Goal: Task Accomplishment & Management: Manage account settings

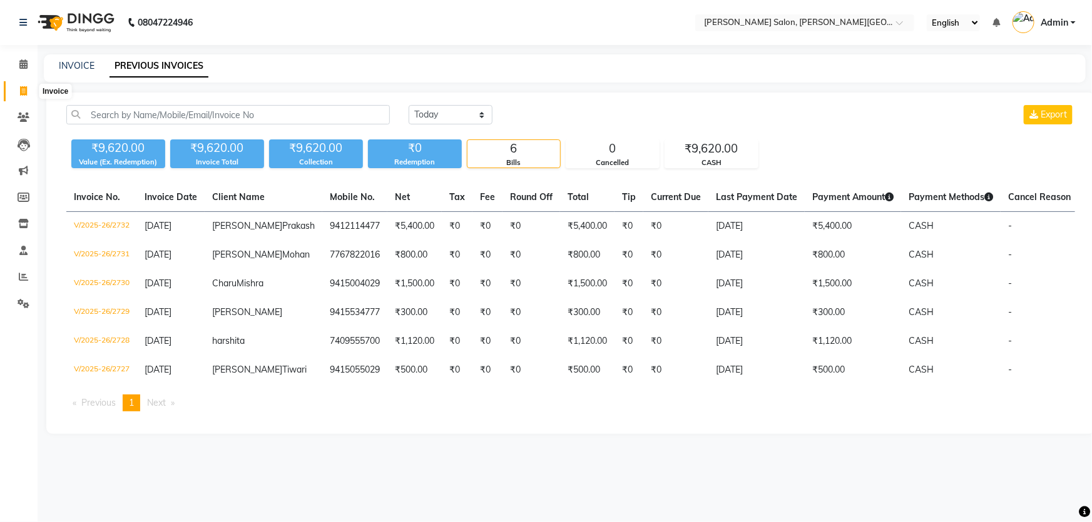
click at [13, 86] on span at bounding box center [24, 91] width 22 height 14
select select "service"
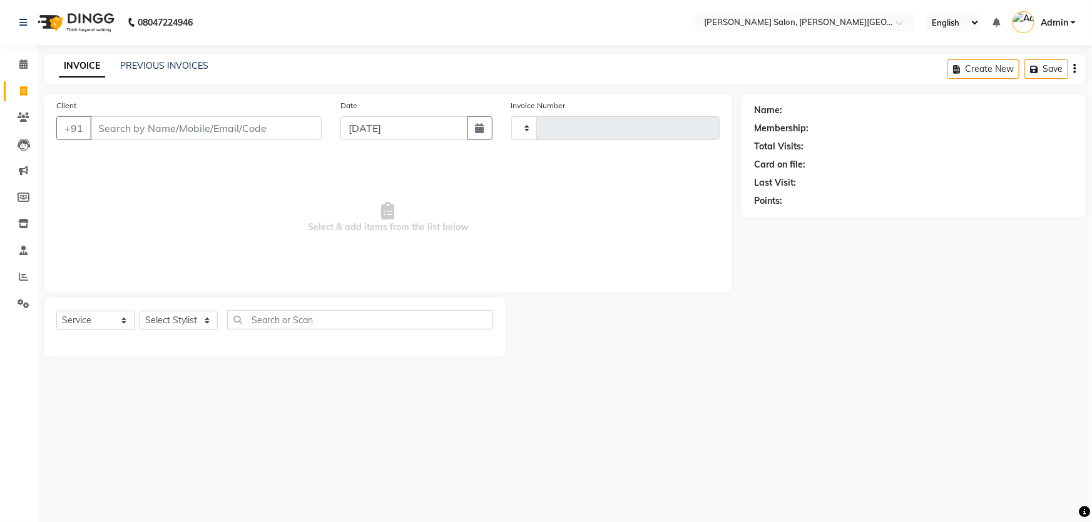
type input "2733"
select select "4122"
click at [150, 65] on link "PREVIOUS INVOICES" at bounding box center [164, 65] width 88 height 11
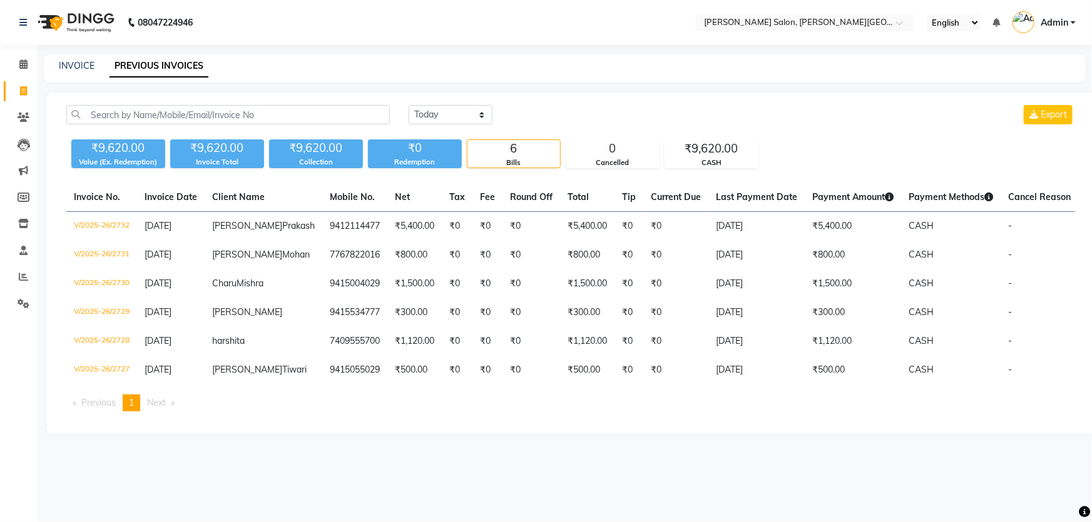
click at [20, 88] on icon at bounding box center [23, 90] width 7 height 9
select select "service"
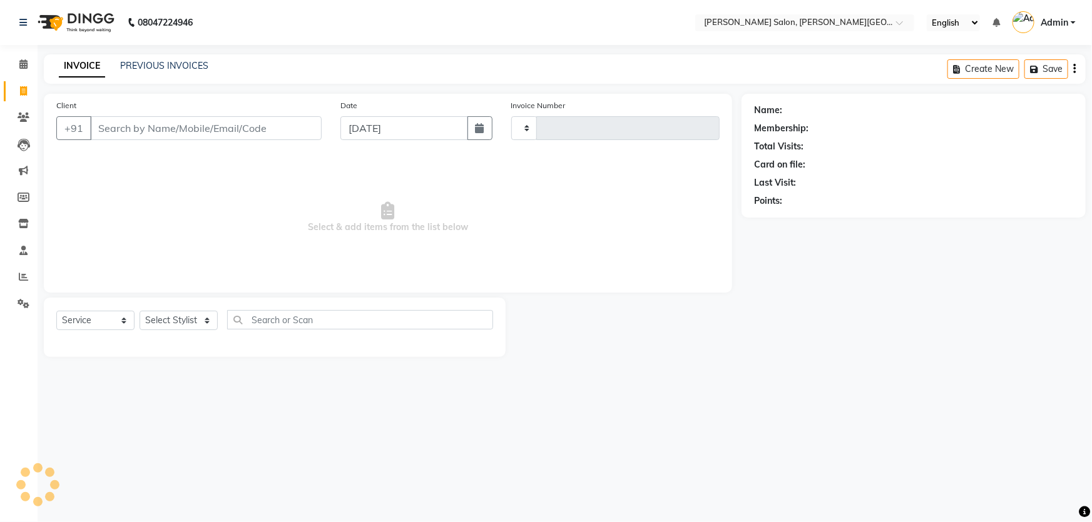
type input "9454330555"
type input "2733"
select select "4122"
type input "9454330555"
click at [293, 122] on span "Add Client" at bounding box center [289, 128] width 49 height 13
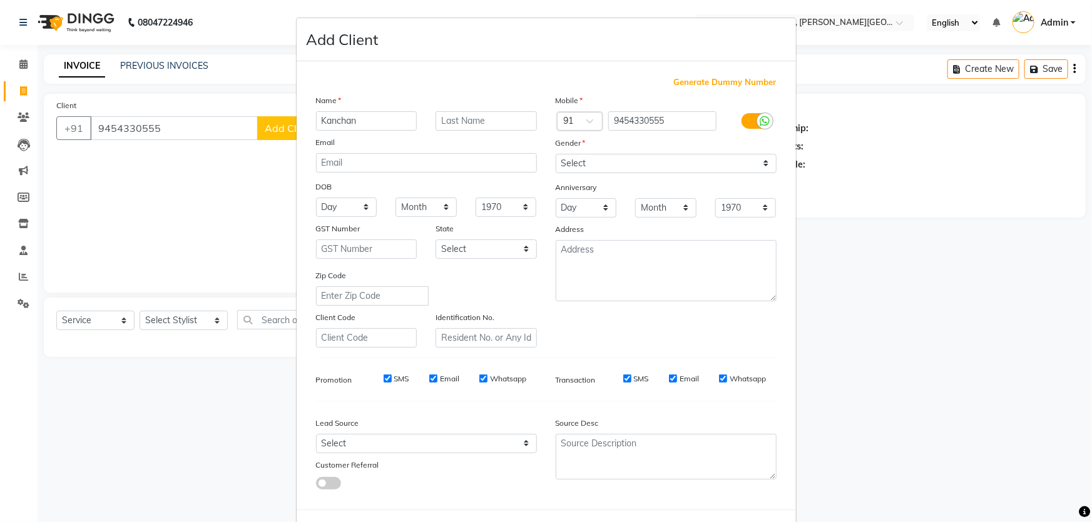
type input "Kanchan"
click at [600, 159] on select "Select [DEMOGRAPHIC_DATA] [DEMOGRAPHIC_DATA] Other Prefer Not To Say" at bounding box center [666, 163] width 221 height 19
select select "[DEMOGRAPHIC_DATA]"
click at [556, 154] on select "Select [DEMOGRAPHIC_DATA] [DEMOGRAPHIC_DATA] Other Prefer Not To Say" at bounding box center [666, 163] width 221 height 19
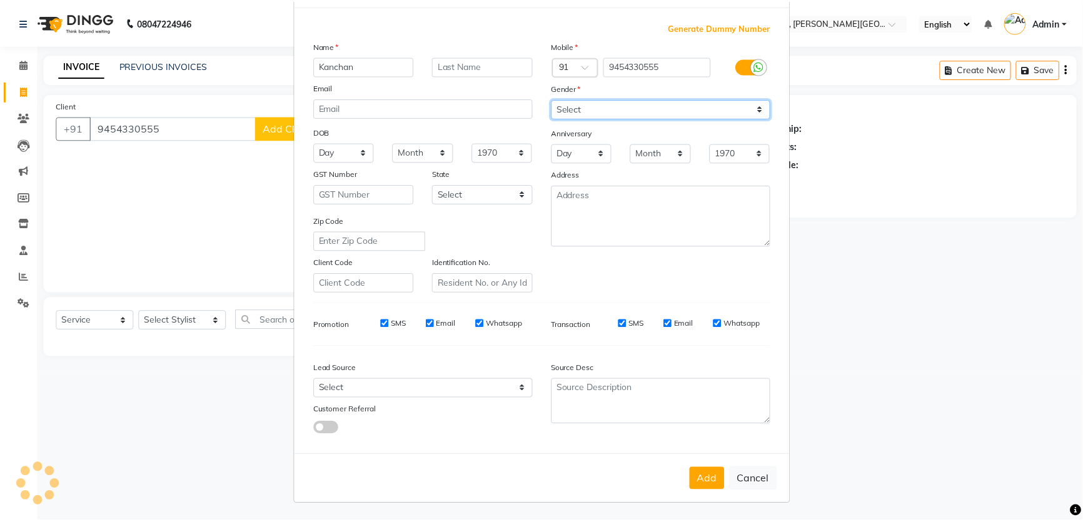
scroll to position [58, 0]
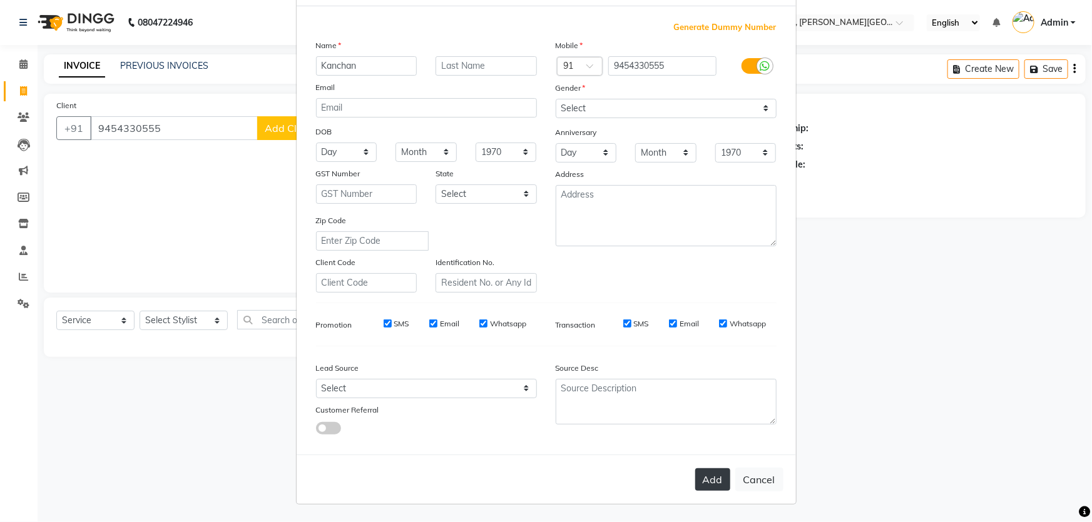
click at [712, 482] on button "Add" at bounding box center [712, 480] width 35 height 23
select select
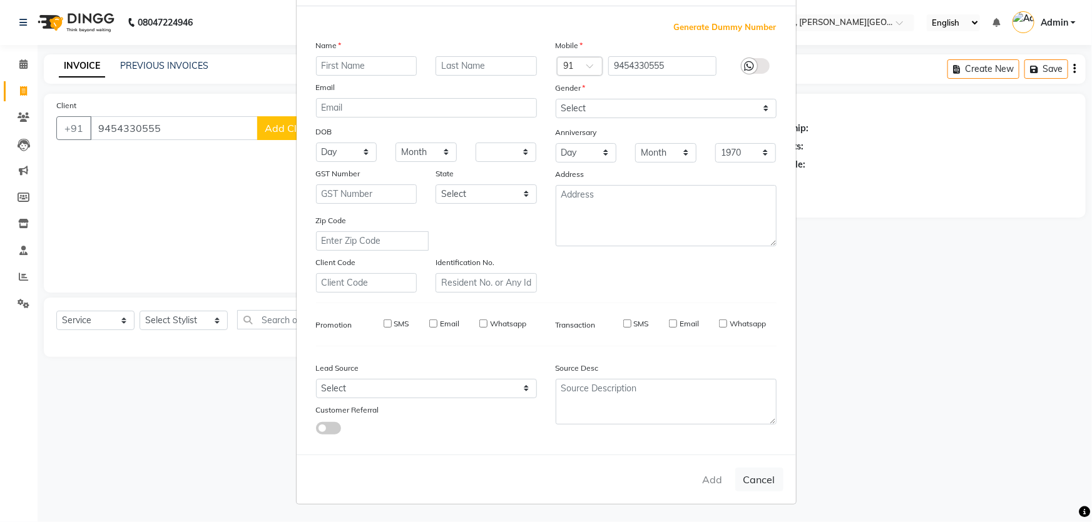
select select
checkbox input "false"
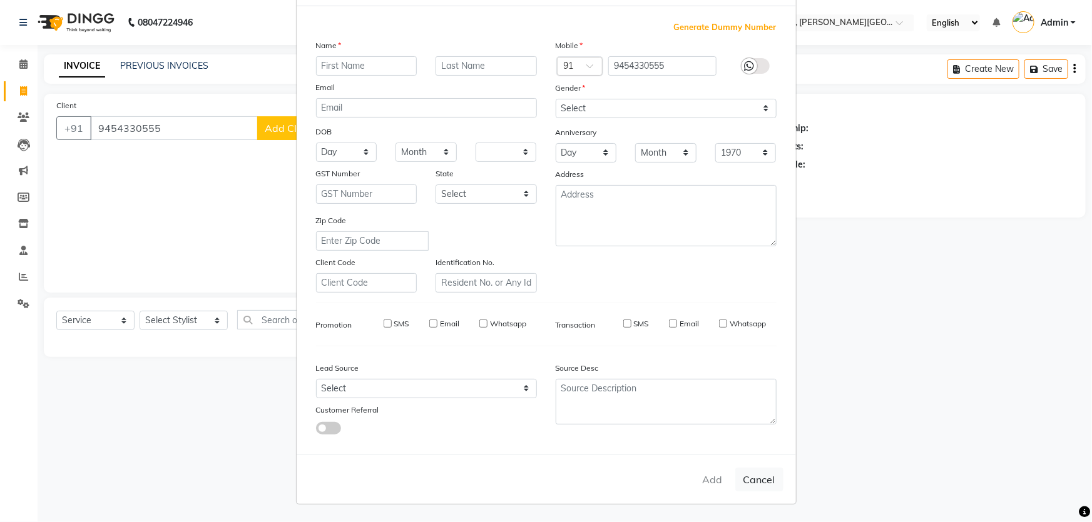
checkbox input "false"
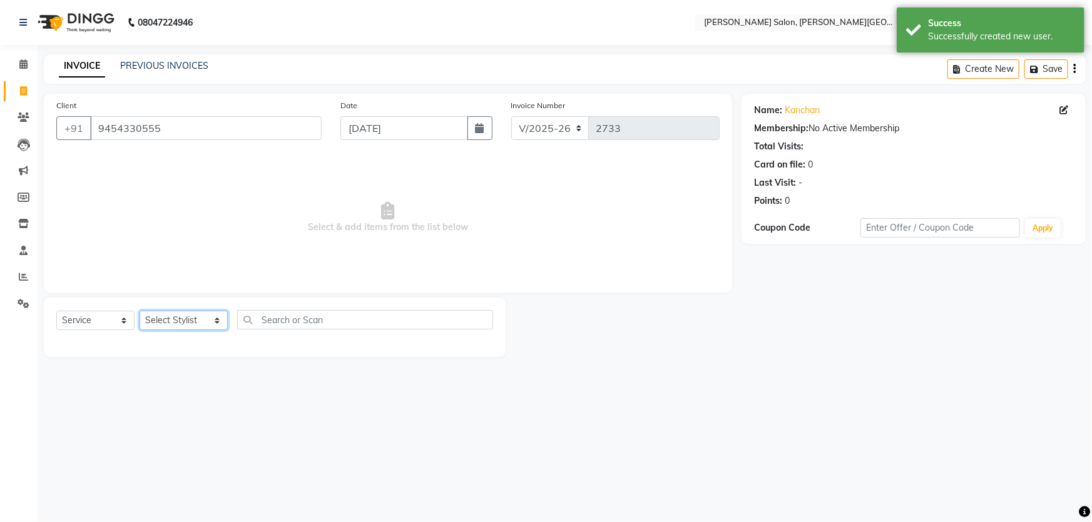
click at [168, 319] on select "Select Stylist [PERSON_NAME] [PERSON_NAME] [PERSON_NAME] [PERSON_NAME] [PERSON_…" at bounding box center [184, 320] width 88 height 19
select select "59121"
click at [140, 311] on select "Select Stylist [PERSON_NAME] [PERSON_NAME] [PERSON_NAME] [PERSON_NAME] [PERSON_…" at bounding box center [184, 320] width 88 height 19
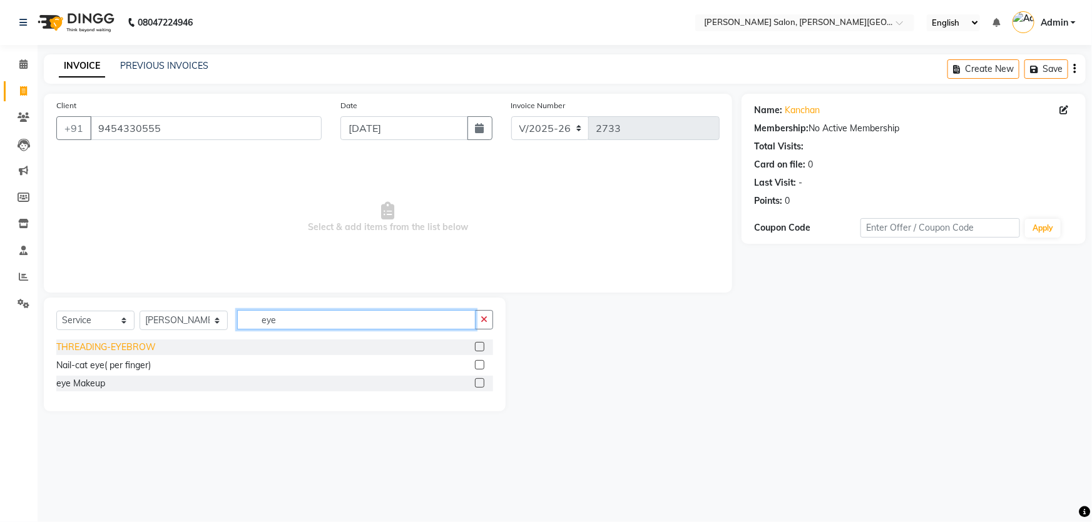
type input "eye"
click at [134, 354] on div "THREADING-EYEBROW" at bounding box center [105, 347] width 99 height 13
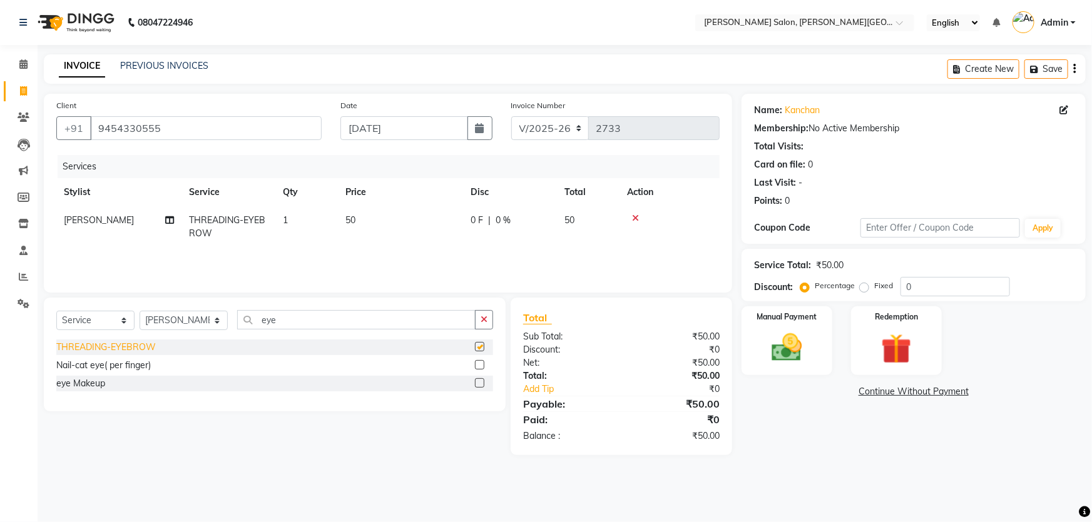
checkbox input "false"
click at [798, 338] on img at bounding box center [786, 348] width 51 height 36
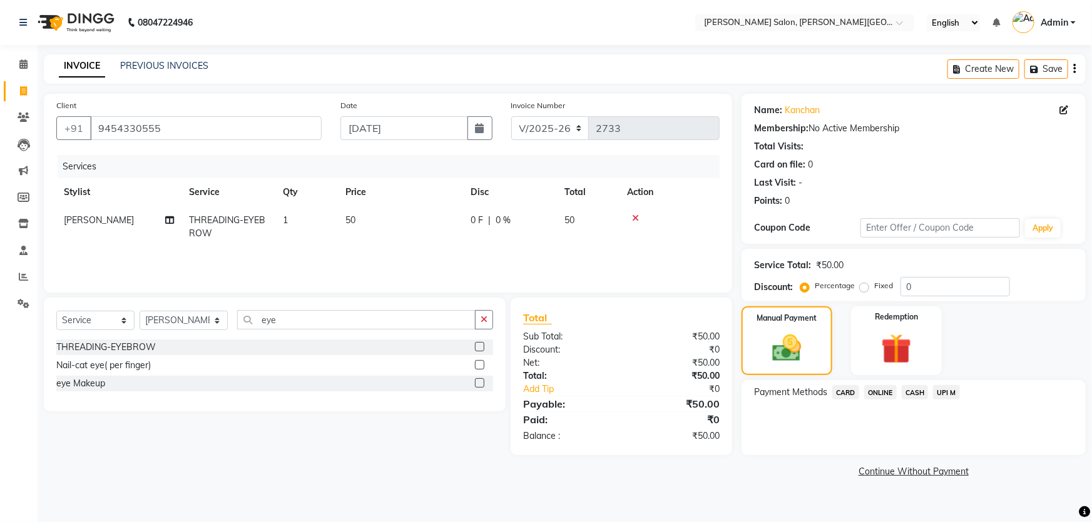
click at [907, 389] on span "CASH" at bounding box center [914, 392] width 27 height 14
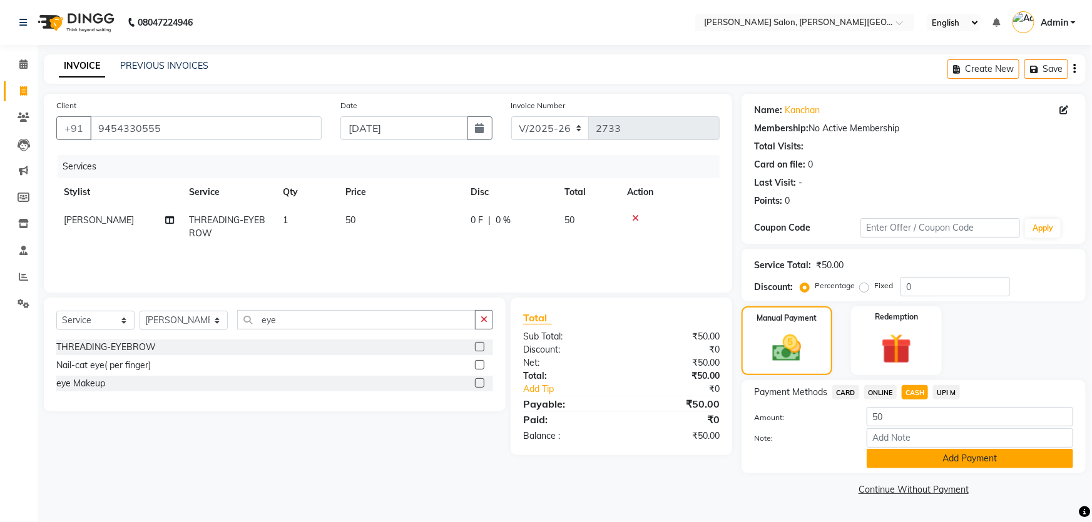
click at [942, 463] on button "Add Payment" at bounding box center [969, 458] width 206 height 19
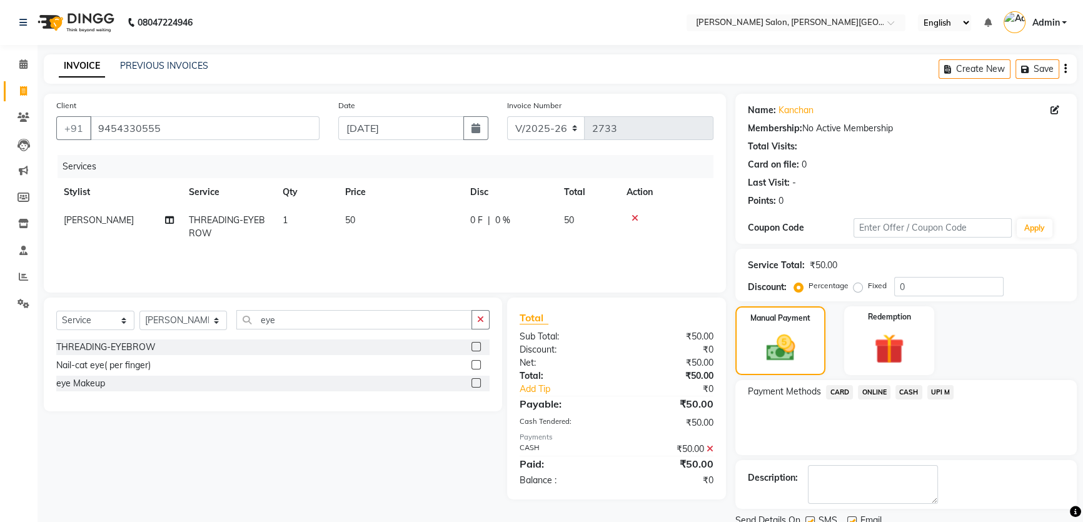
scroll to position [47, 0]
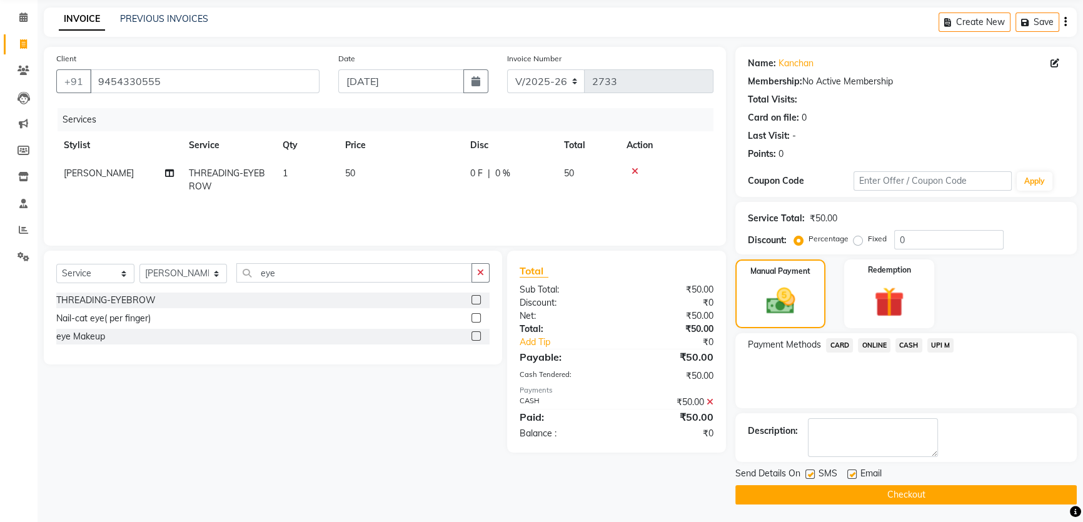
click at [946, 497] on button "Checkout" at bounding box center [907, 494] width 342 height 19
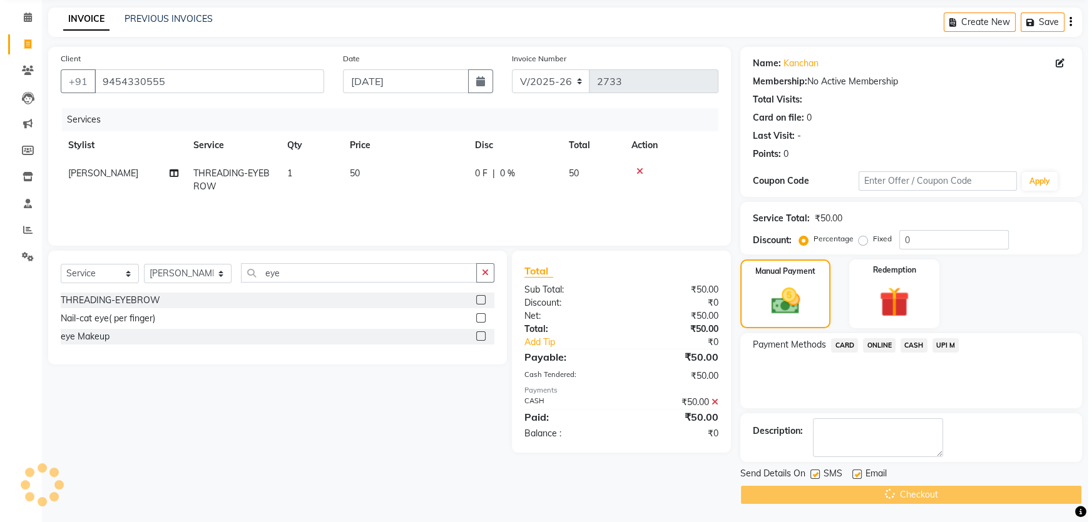
scroll to position [0, 0]
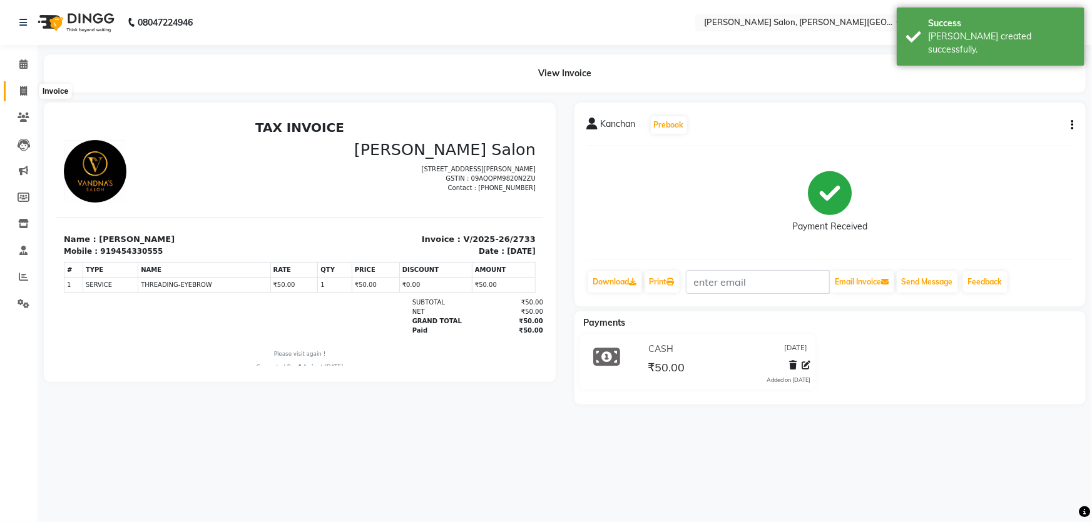
click at [14, 88] on span at bounding box center [24, 91] width 22 height 14
select select "service"
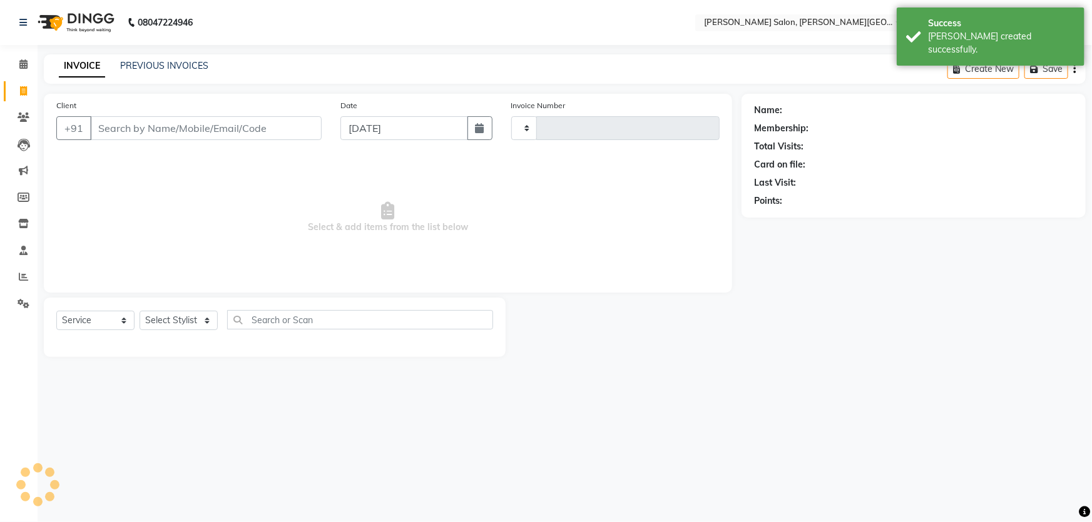
type input "2734"
select select "4122"
paste input "8009799929"
type input "8009799929"
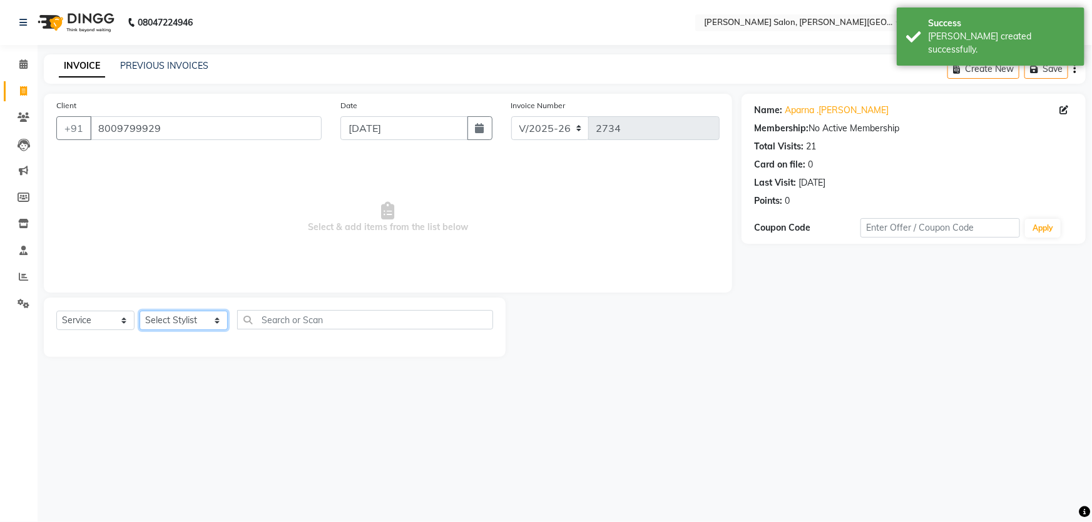
click at [158, 320] on select "Select Stylist [PERSON_NAME] [PERSON_NAME] [PERSON_NAME] [PERSON_NAME] [PERSON_…" at bounding box center [184, 320] width 88 height 19
select select "24176"
click at [140, 311] on select "Select Stylist [PERSON_NAME] [PERSON_NAME] [PERSON_NAME] [PERSON_NAME] [PERSON_…" at bounding box center [184, 320] width 88 height 19
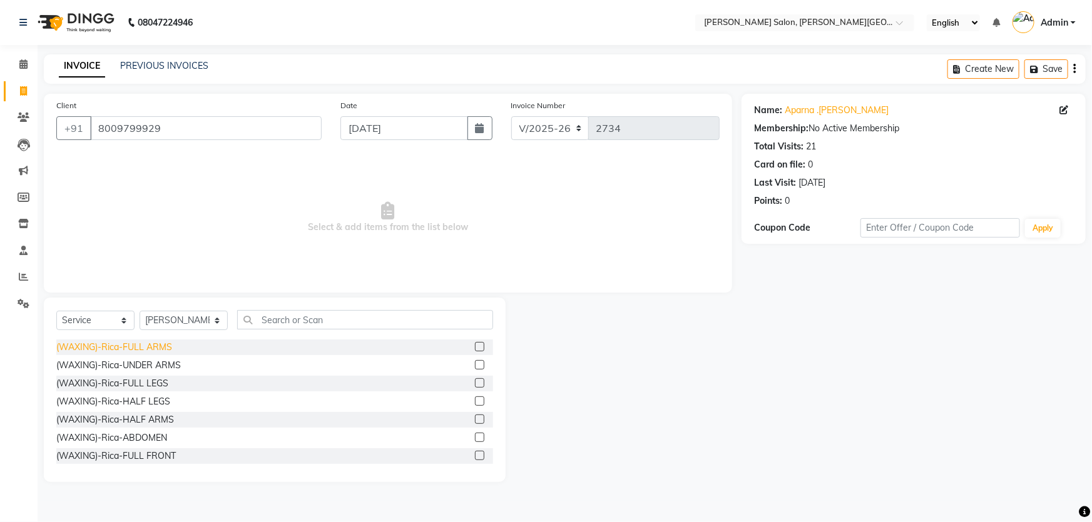
click at [168, 347] on div "(WAXING)-Rica-FULL ARMS" at bounding box center [114, 347] width 116 height 13
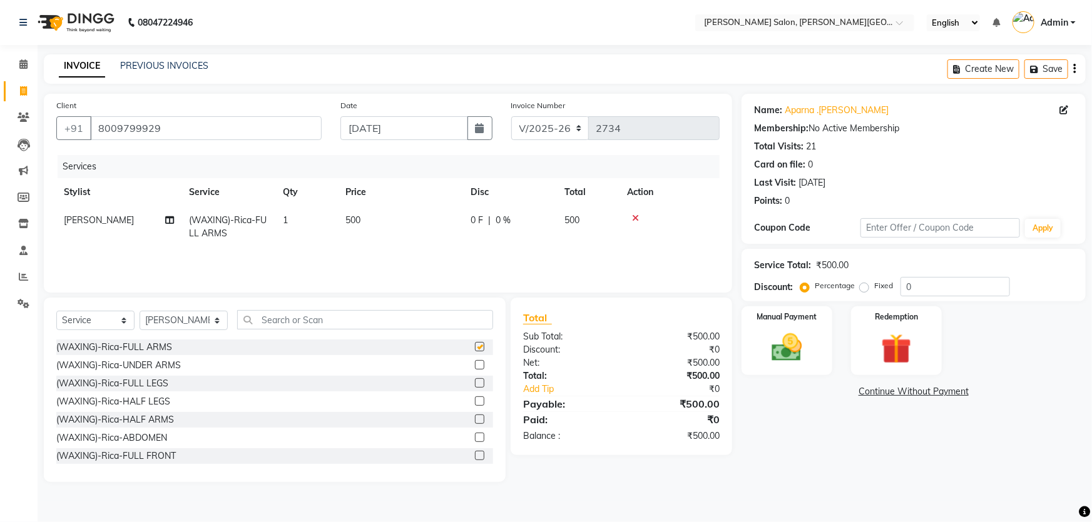
checkbox input "false"
click at [139, 387] on div "(WAXING)-Rica-FULL LEGS" at bounding box center [112, 383] width 112 height 13
checkbox input "false"
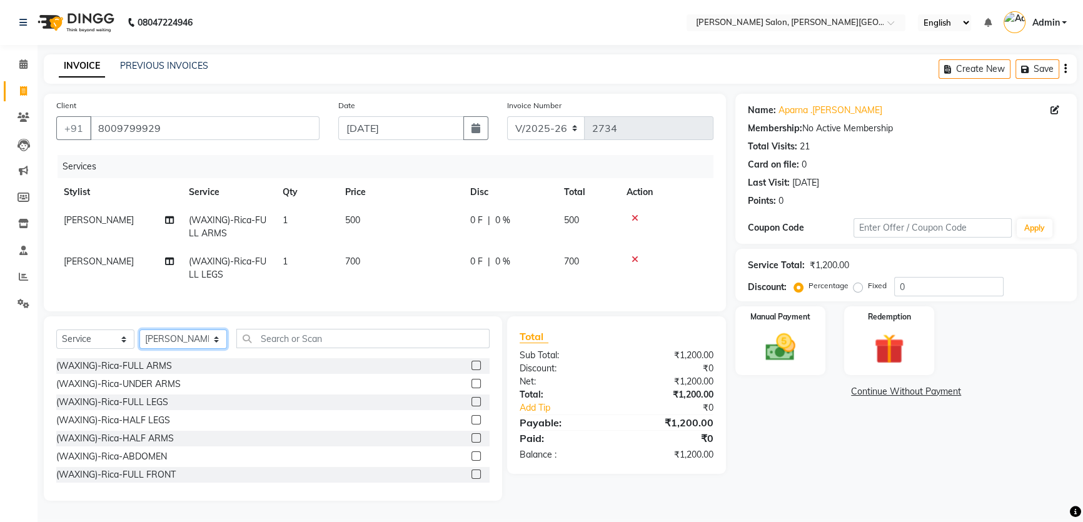
click at [180, 345] on select "Select Stylist [PERSON_NAME] [PERSON_NAME] [PERSON_NAME] [PERSON_NAME] [PERSON_…" at bounding box center [184, 339] width 88 height 19
select select "39529"
click at [140, 338] on select "Select Stylist [PERSON_NAME] [PERSON_NAME] [PERSON_NAME] [PERSON_NAME] [PERSON_…" at bounding box center [184, 339] width 88 height 19
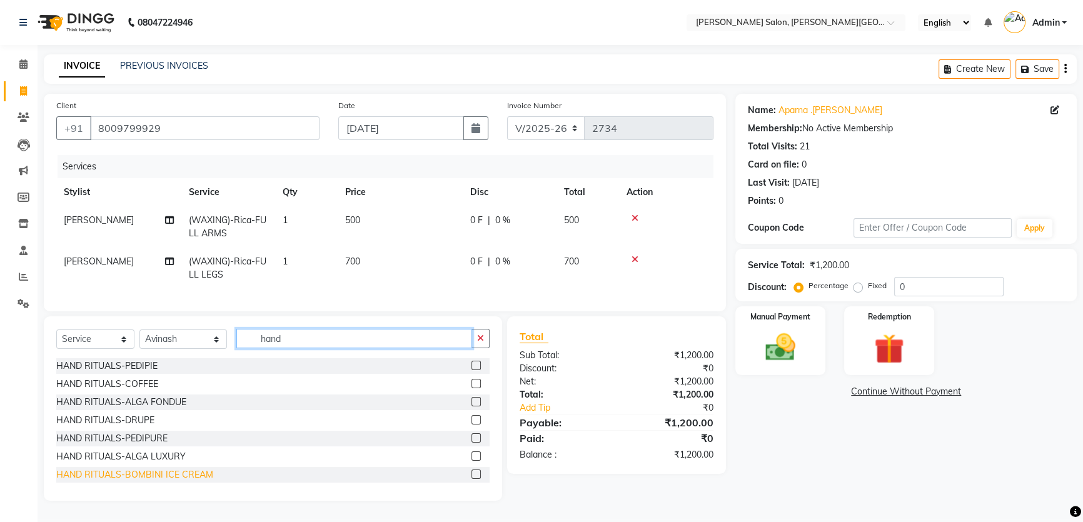
type input "hand"
click at [130, 482] on div "HAND RITUALS-BOMBINI ICE CREAM" at bounding box center [134, 475] width 157 height 13
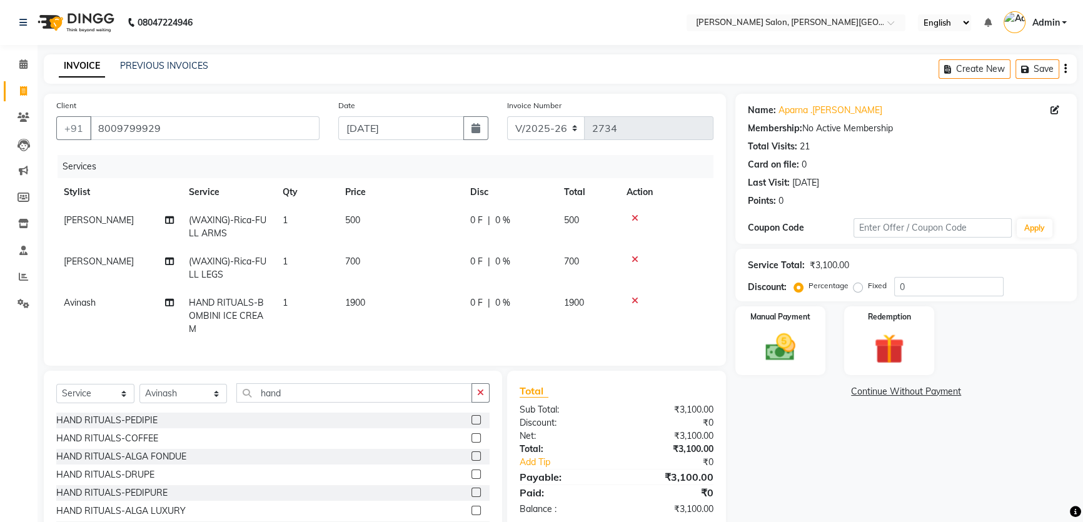
checkbox input "false"
click at [62, 413] on div "Select Service Product Membership Package Voucher Prepaid Gift Card Select Styl…" at bounding box center [273, 397] width 434 height 29
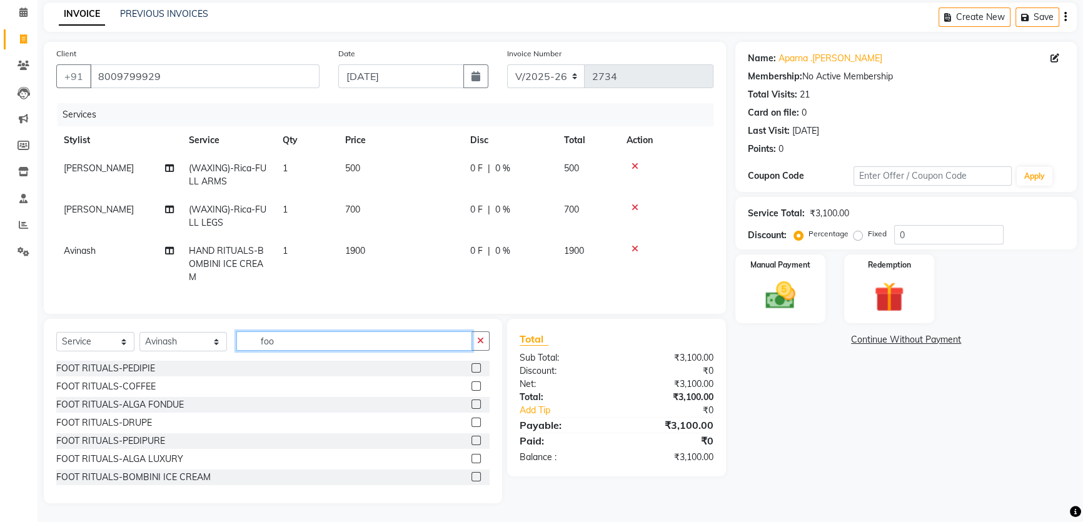
type input "foo"
click at [174, 468] on div "FOOT RITUALS-PEDIPIE FOOT RITUALS-COFFEE FOOT RITUALS-ALGA FONDUE FOOT RITUALS-…" at bounding box center [273, 423] width 434 height 125
click at [175, 486] on div "FOOT RITUALS-PEDIPIE FOOT RITUALS-COFFEE FOOT RITUALS-ALGA FONDUE FOOT RITUALS-…" at bounding box center [273, 423] width 434 height 125
click at [173, 475] on div "FOOT RITUALS-BOMBINI ICE CREAM" at bounding box center [133, 477] width 155 height 13
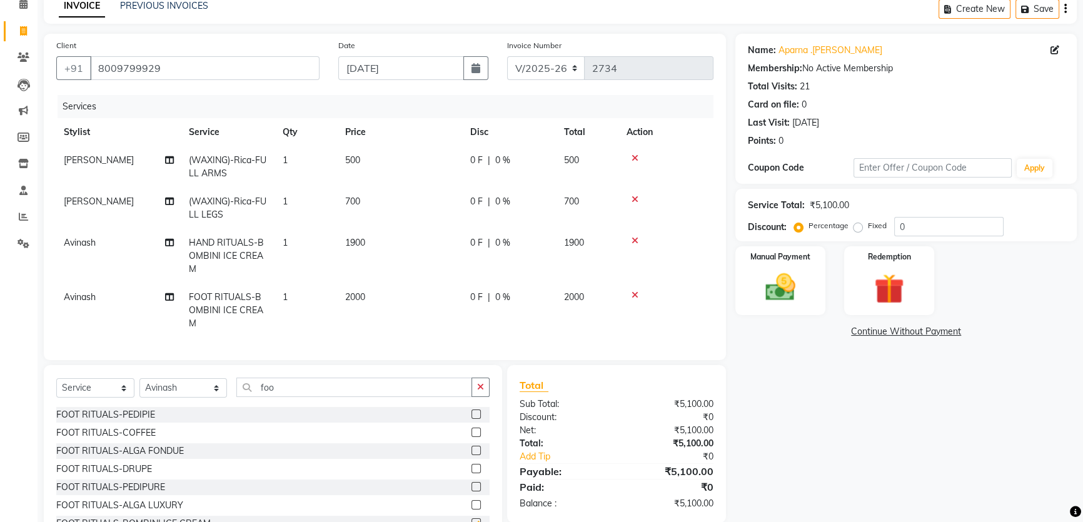
checkbox input "false"
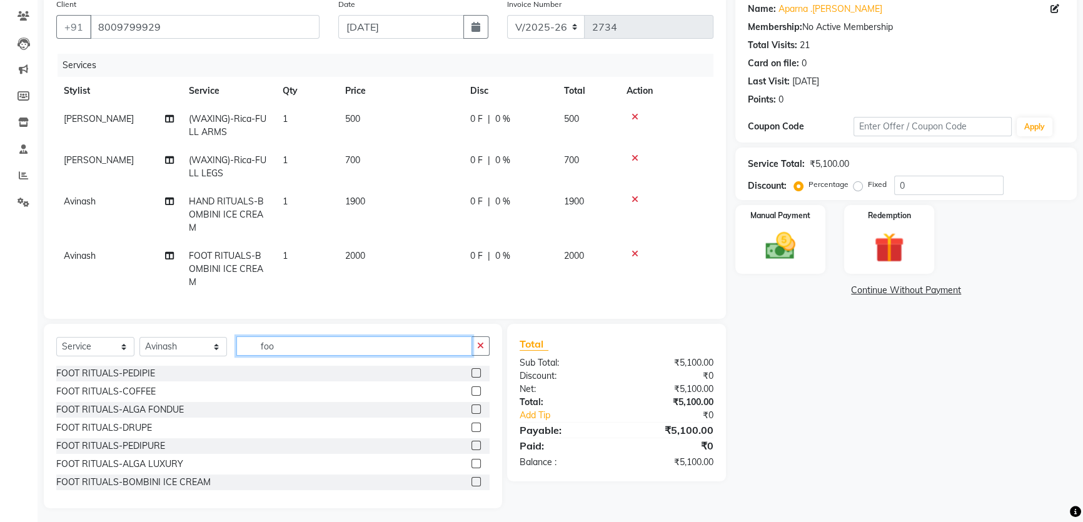
drag, startPoint x: 275, startPoint y: 343, endPoint x: 220, endPoint y: 345, distance: 54.5
click at [222, 345] on div "Select Service Product Membership Package Voucher Prepaid Gift Card Select Styl…" at bounding box center [273, 351] width 434 height 29
type input "nail"
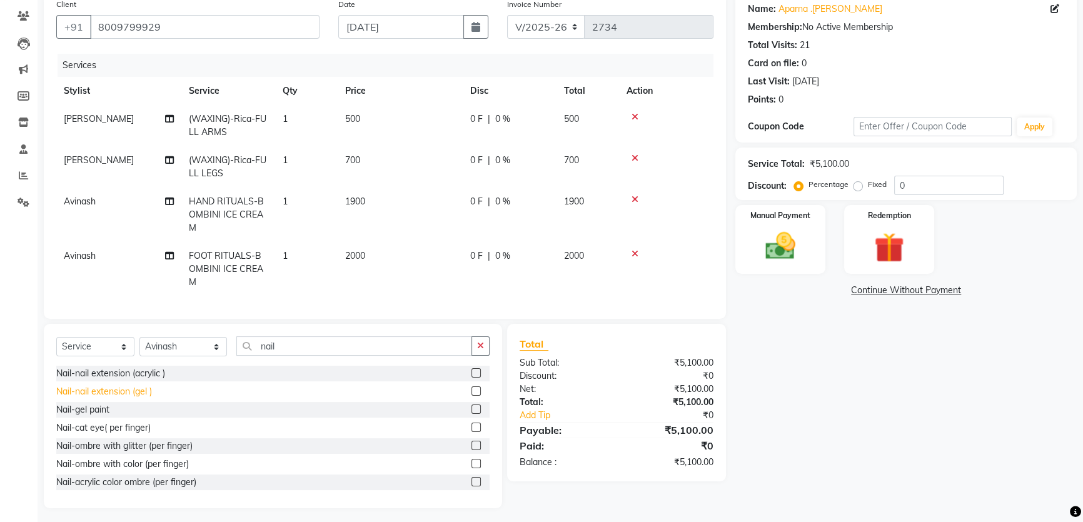
click at [134, 389] on div "Nail-nail extension (gel )" at bounding box center [104, 391] width 96 height 13
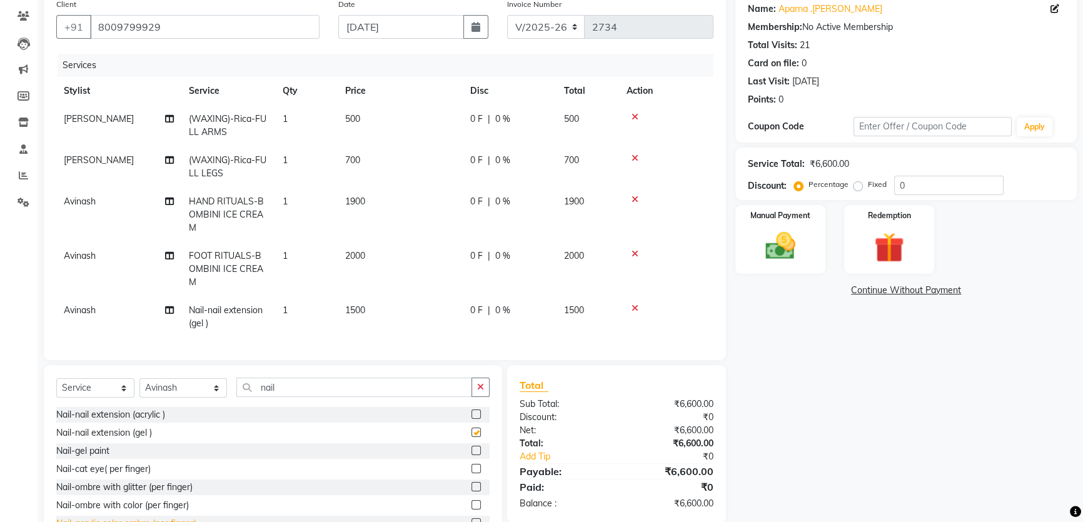
checkbox input "false"
click at [482, 304] on span "0 F" at bounding box center [476, 310] width 13 height 13
select select "39529"
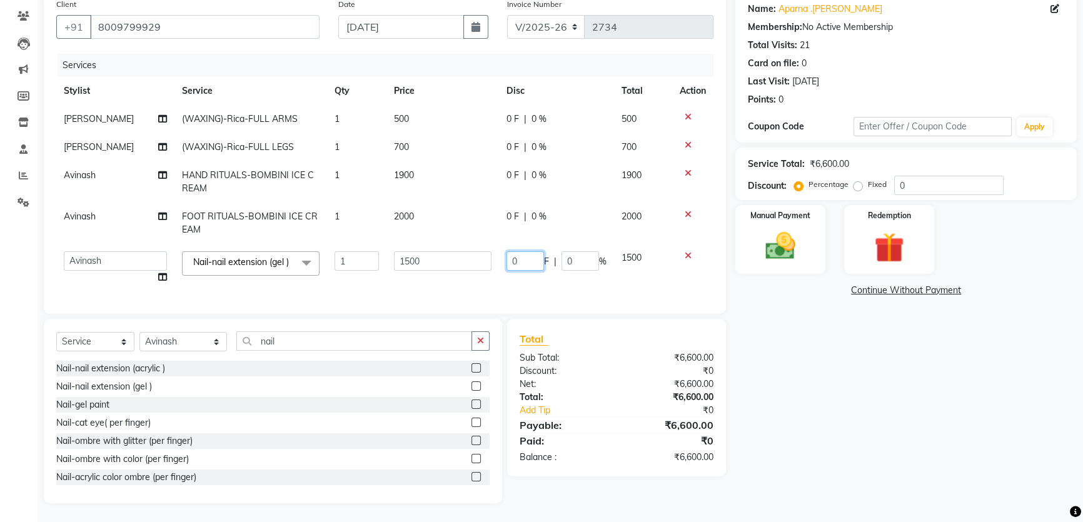
click at [495, 260] on tr "[PERSON_NAME] [PERSON_NAME] [PERSON_NAME] [PERSON_NAME] [PERSON_NAME] [PERSON_N…" at bounding box center [384, 268] width 657 height 48
type input "200"
click at [480, 275] on tbody "[PERSON_NAME] (WAXING)-Rica-FULL ARMS 1 500 0 F | 0 % 500 [PERSON_NAME] (WAXING…" at bounding box center [384, 198] width 657 height 186
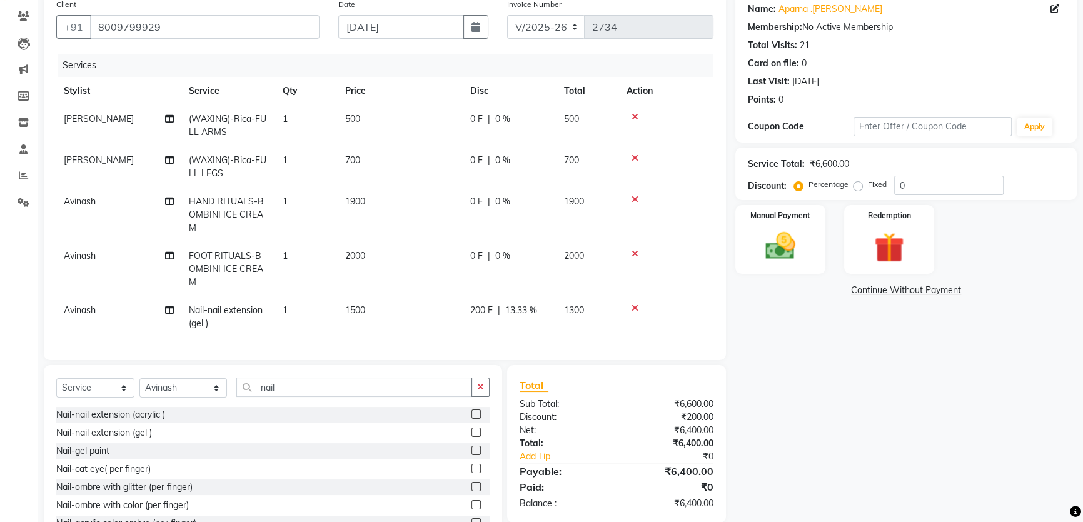
scroll to position [143, 0]
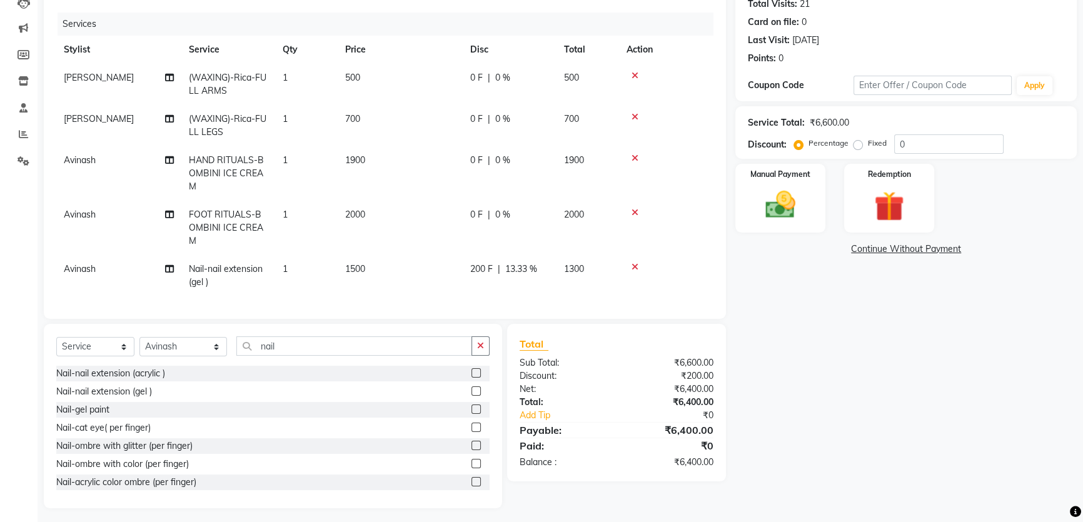
click at [480, 255] on td "200 F | 13.33 %" at bounding box center [510, 275] width 94 height 41
select select "39529"
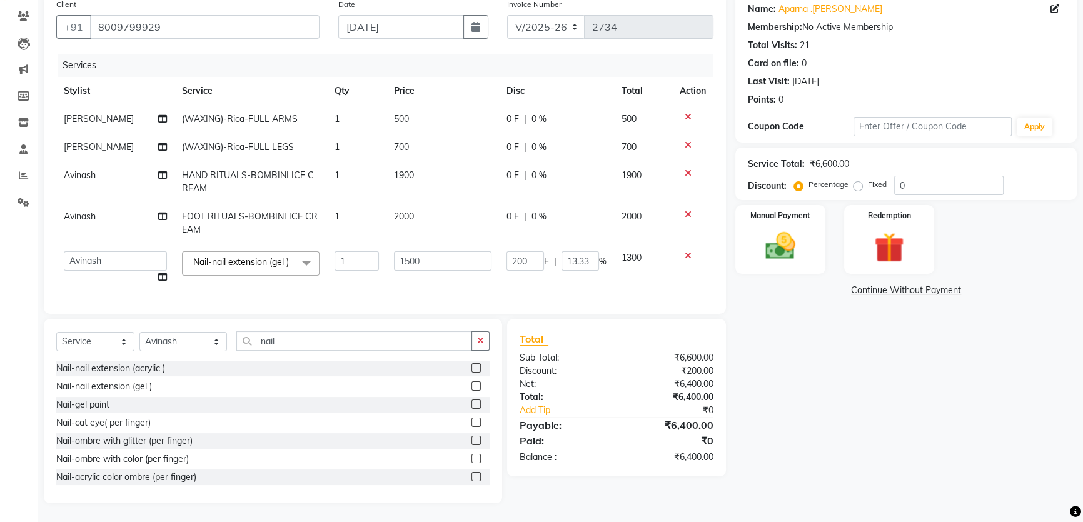
scroll to position [115, 0]
click at [463, 244] on tr "[PERSON_NAME] [PERSON_NAME] [PERSON_NAME] [PERSON_NAME] [PERSON_NAME] [PERSON_N…" at bounding box center [384, 268] width 657 height 48
type input "300"
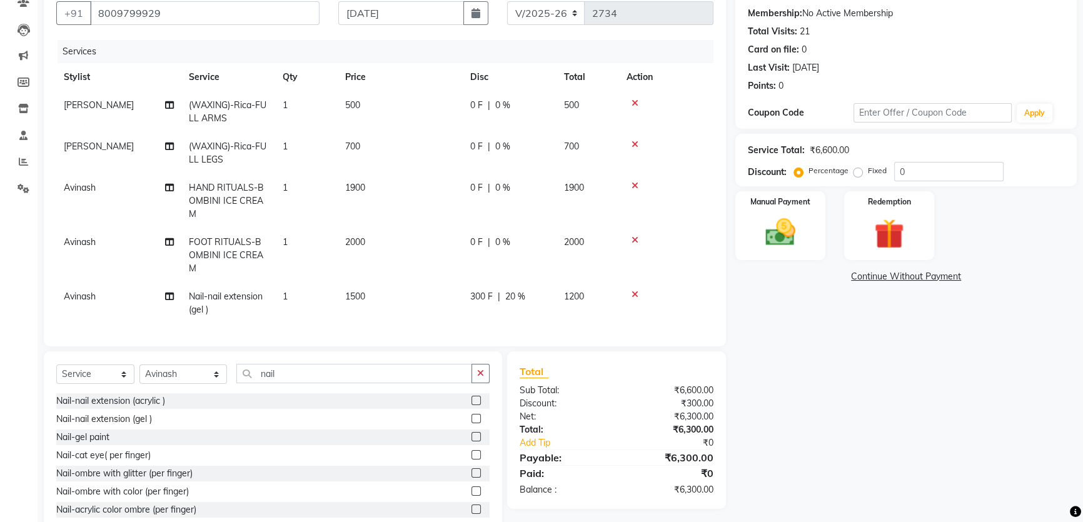
click at [530, 262] on tbody "[PERSON_NAME] (WAXING)-Rica-FULL ARMS 1 500 0 F | 0 % 500 [PERSON_NAME] (WAXING…" at bounding box center [384, 207] width 657 height 233
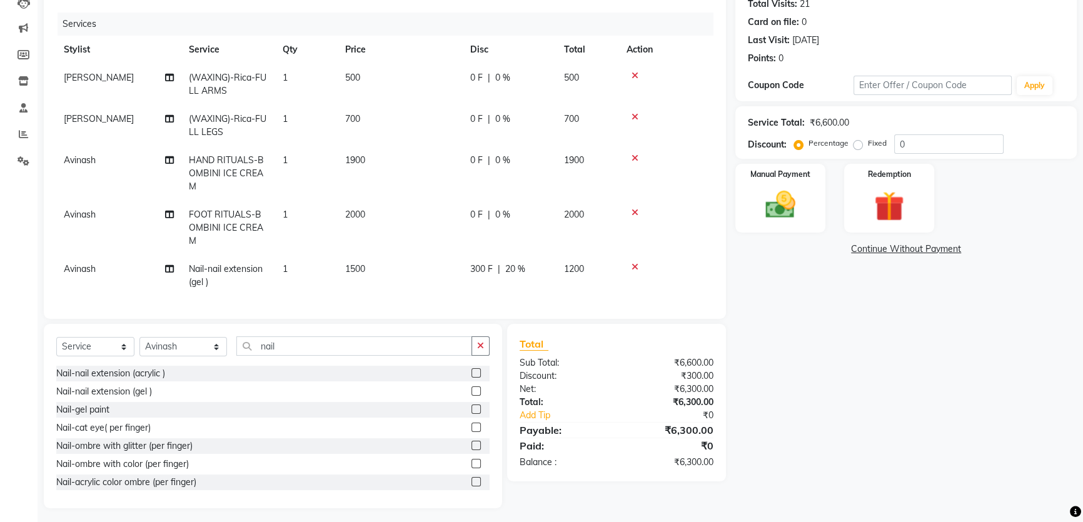
click at [776, 253] on link "Continue Without Payment" at bounding box center [906, 249] width 337 height 13
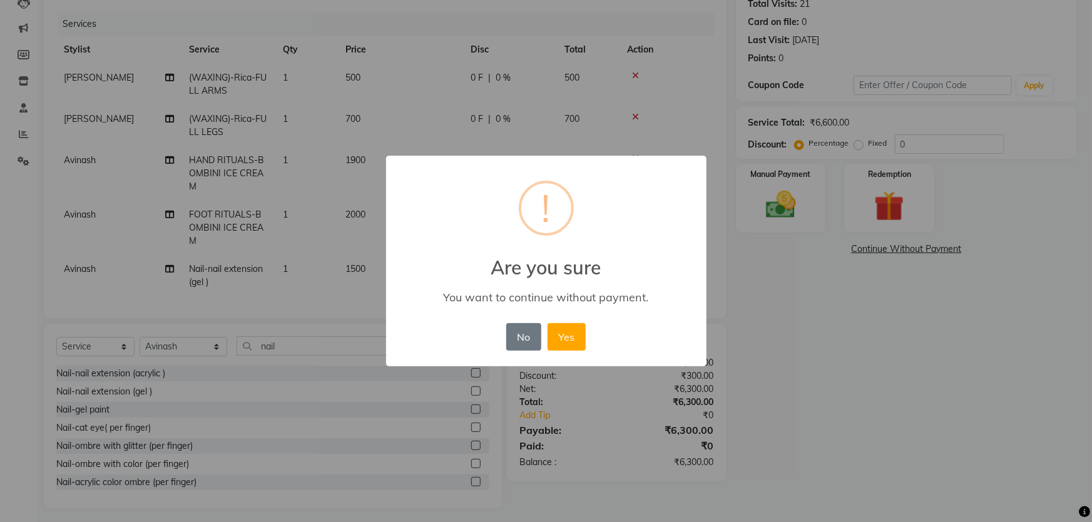
click at [515, 343] on button "No" at bounding box center [523, 337] width 35 height 28
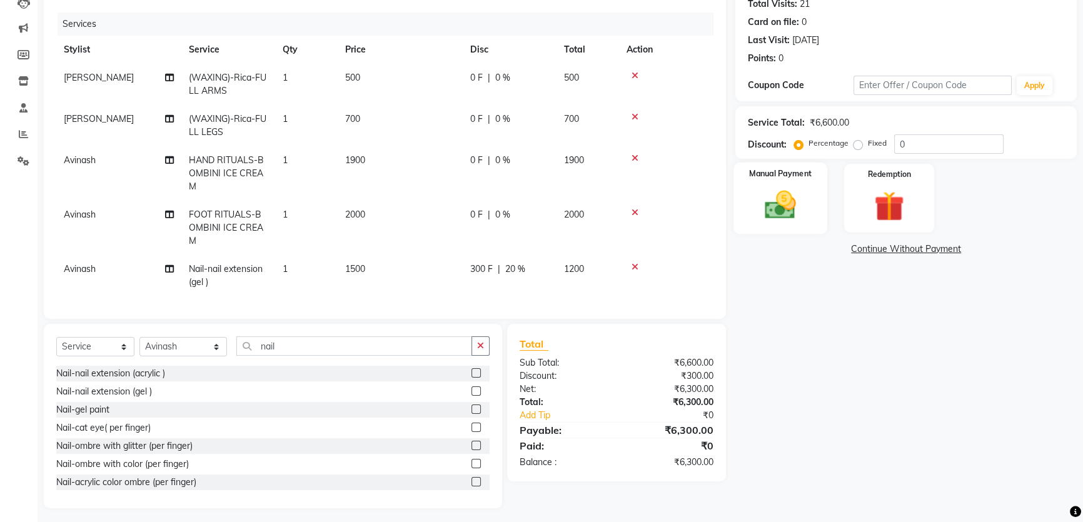
click at [804, 201] on img at bounding box center [781, 205] width 51 height 36
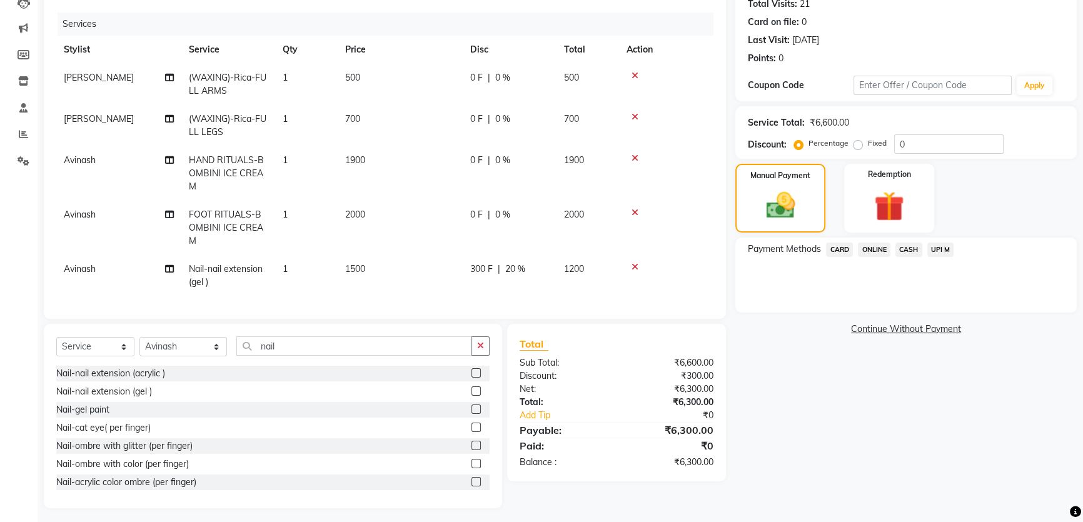
click at [911, 252] on span "CASH" at bounding box center [909, 250] width 27 height 14
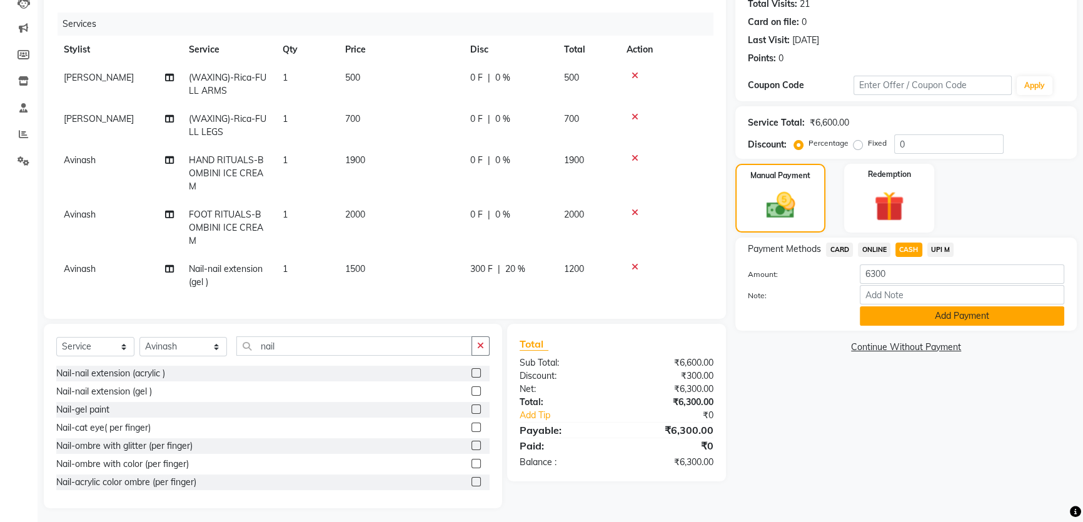
click at [935, 316] on button "Add Payment" at bounding box center [962, 316] width 205 height 19
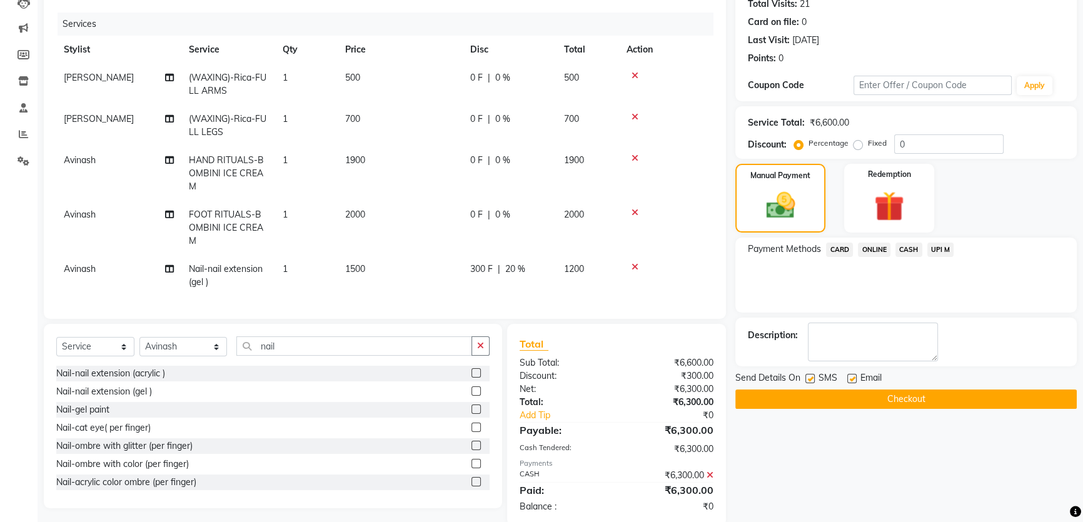
click at [920, 397] on button "Checkout" at bounding box center [907, 399] width 342 height 19
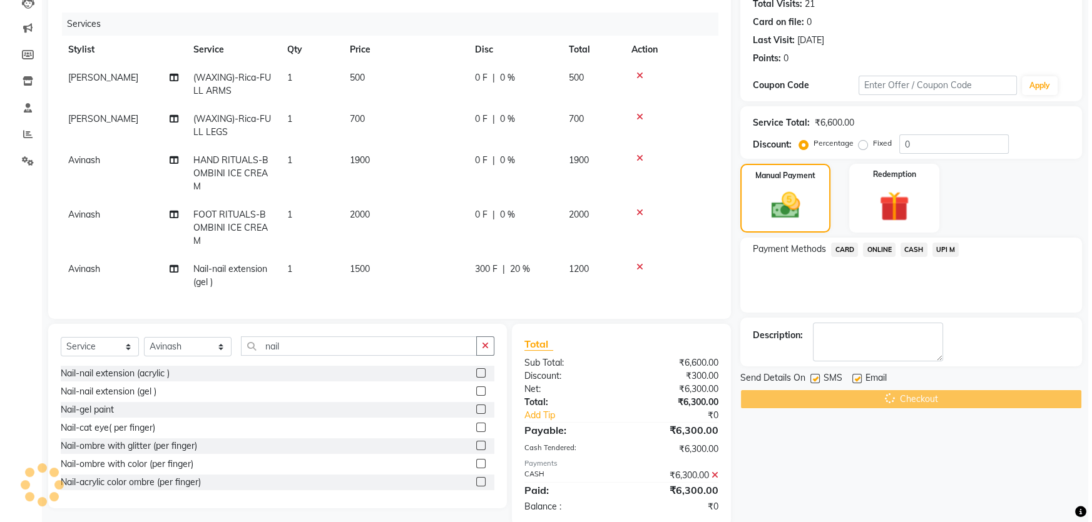
scroll to position [0, 0]
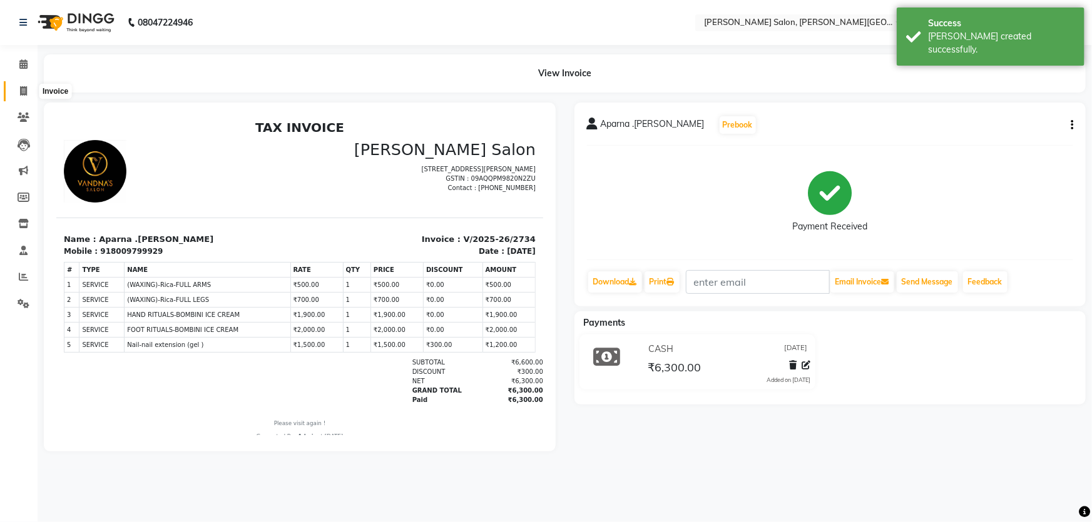
click at [22, 93] on icon at bounding box center [23, 90] width 7 height 9
select select "service"
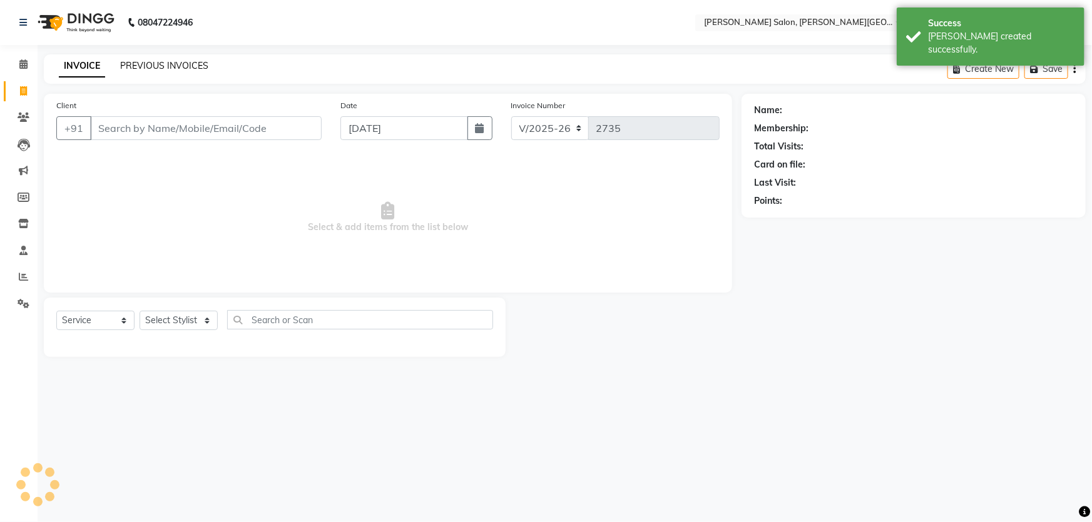
click at [170, 63] on link "PREVIOUS INVOICES" at bounding box center [164, 65] width 88 height 11
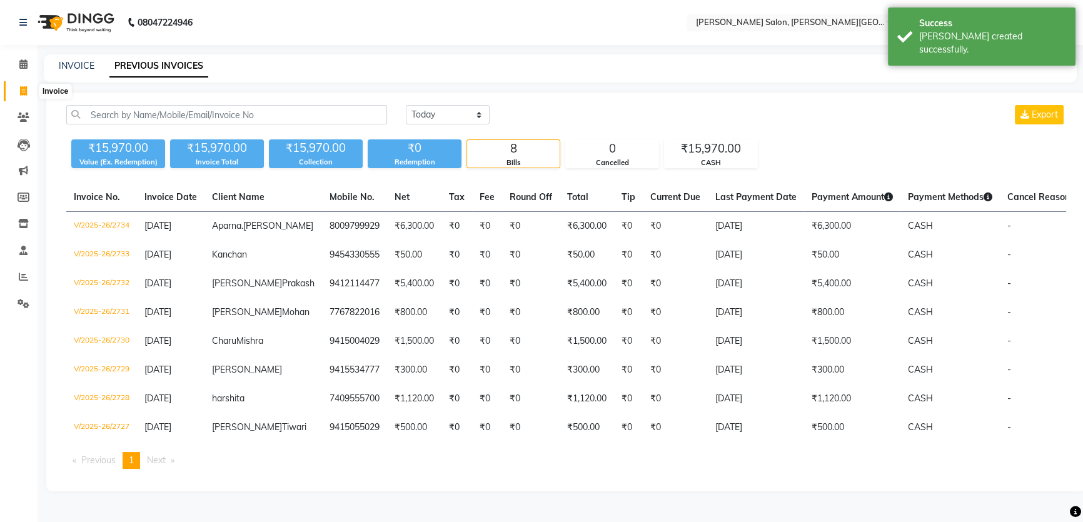
click at [23, 88] on icon at bounding box center [23, 90] width 7 height 9
select select "service"
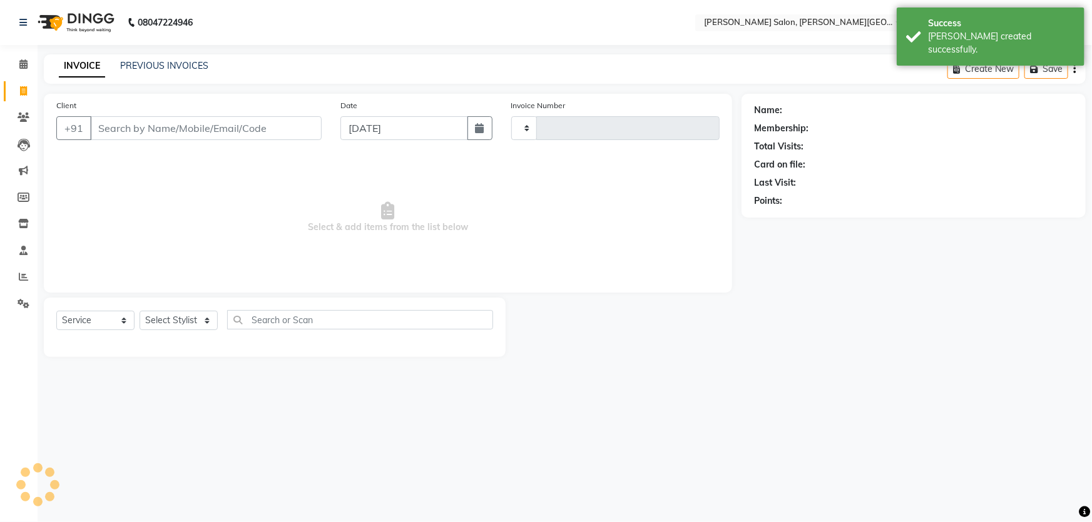
type input "9936012871"
type input "2735"
select select "4122"
type input "9936012871"
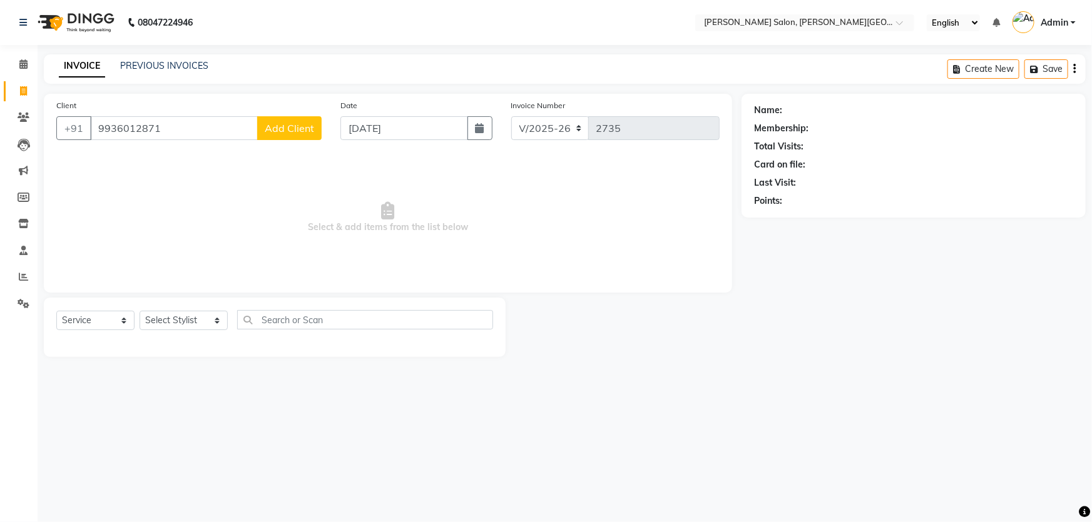
click at [278, 128] on span "Add Client" at bounding box center [289, 128] width 49 height 13
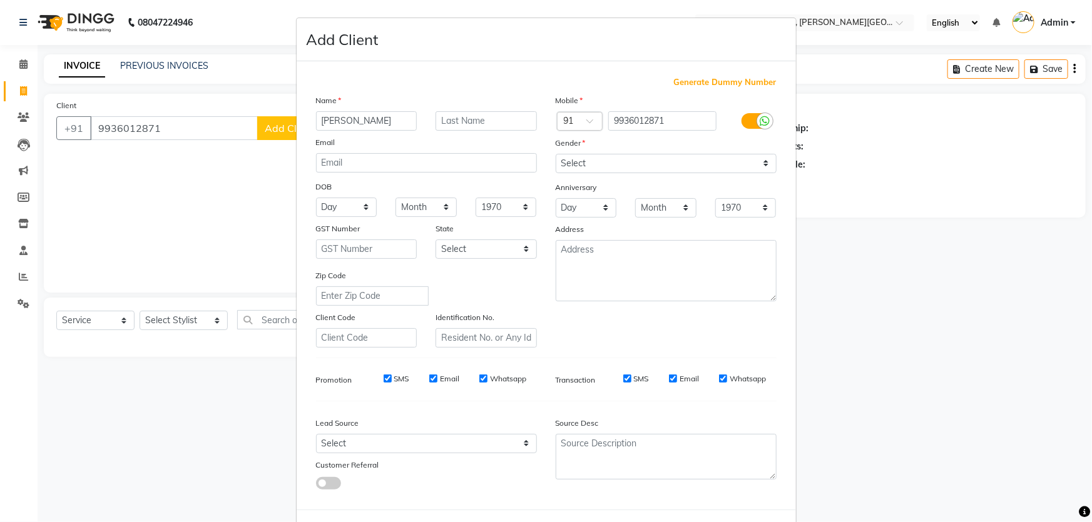
type input "[PERSON_NAME]"
click at [639, 166] on select "Select [DEMOGRAPHIC_DATA] [DEMOGRAPHIC_DATA] Other Prefer Not To Say" at bounding box center [666, 163] width 221 height 19
select select "[DEMOGRAPHIC_DATA]"
click at [556, 154] on select "Select [DEMOGRAPHIC_DATA] [DEMOGRAPHIC_DATA] Other Prefer Not To Say" at bounding box center [666, 163] width 221 height 19
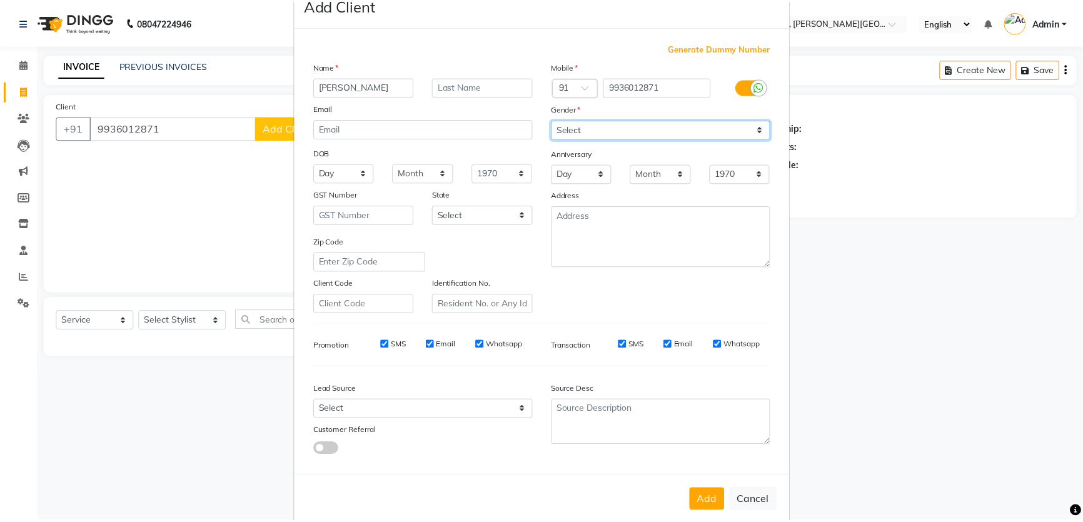
scroll to position [58, 0]
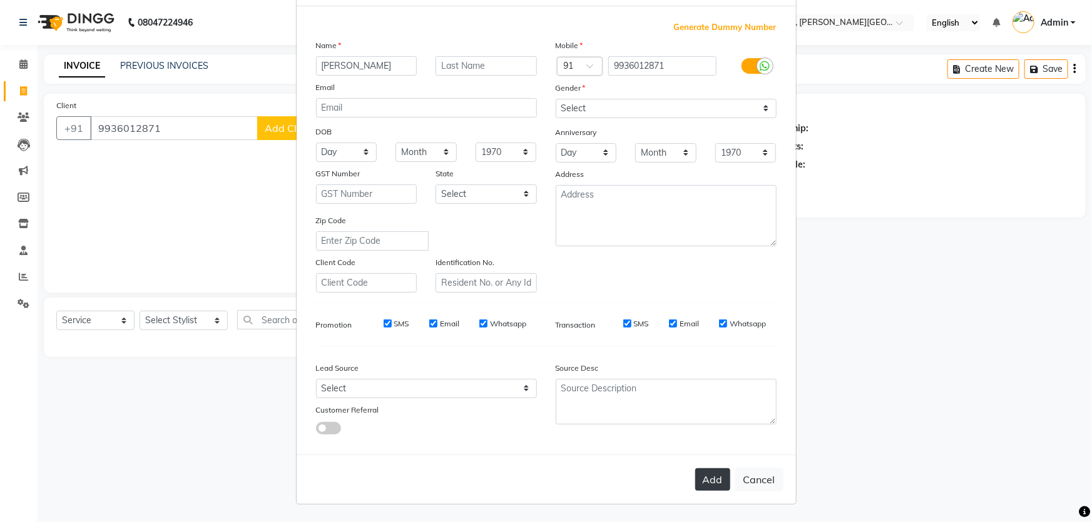
click at [710, 475] on button "Add" at bounding box center [712, 480] width 35 height 23
select select
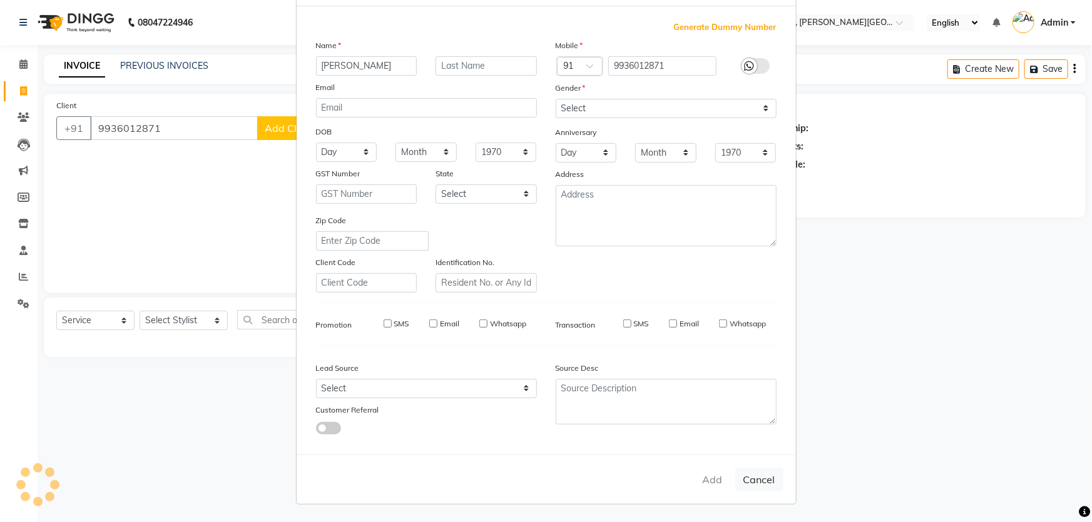
select select
checkbox input "false"
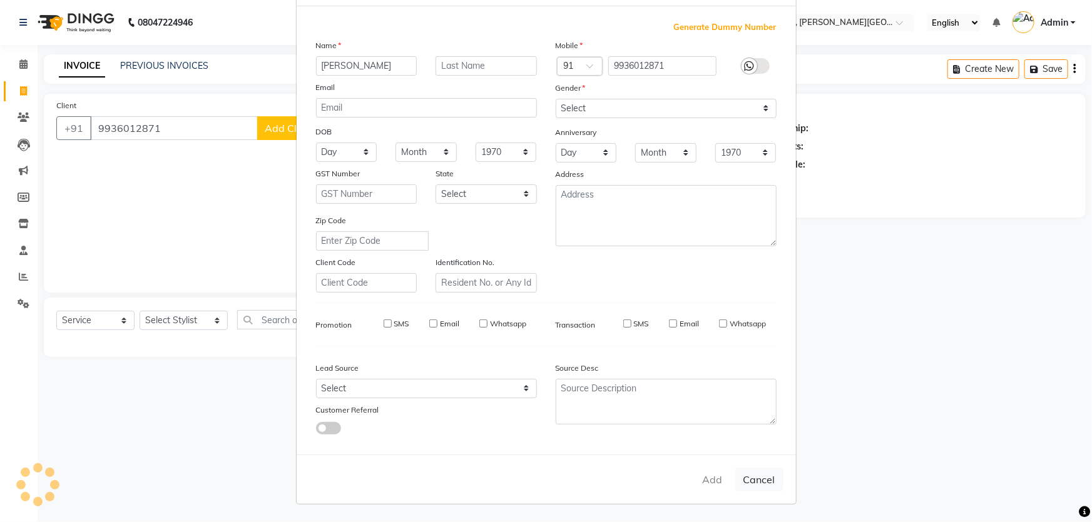
checkbox input "false"
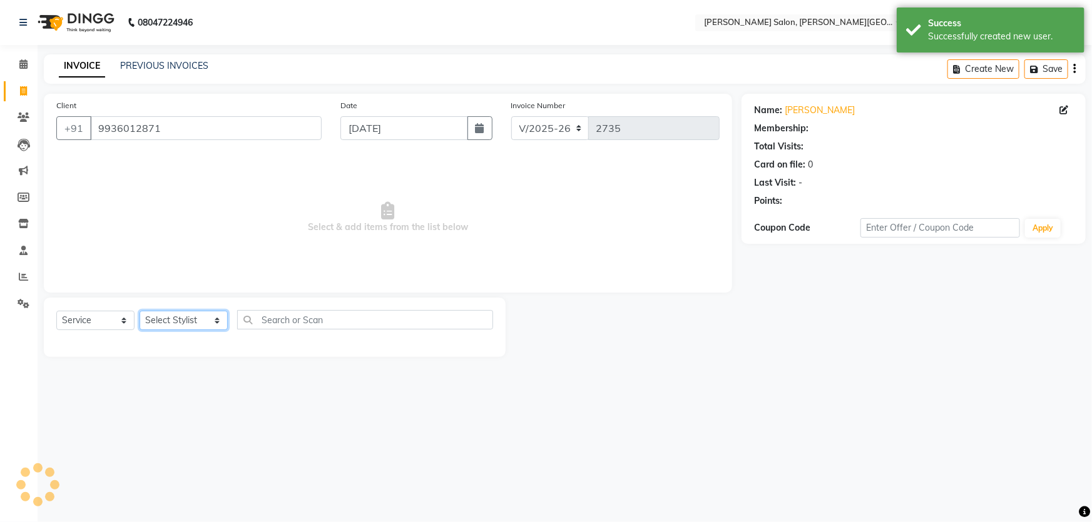
click at [174, 322] on select "Select Stylist [PERSON_NAME] [PERSON_NAME] [PERSON_NAME] [PERSON_NAME] [PERSON_…" at bounding box center [184, 320] width 88 height 19
select select "59121"
click at [140, 311] on select "Select Stylist [PERSON_NAME] [PERSON_NAME] [PERSON_NAME] [PERSON_NAME] [PERSON_…" at bounding box center [184, 320] width 88 height 19
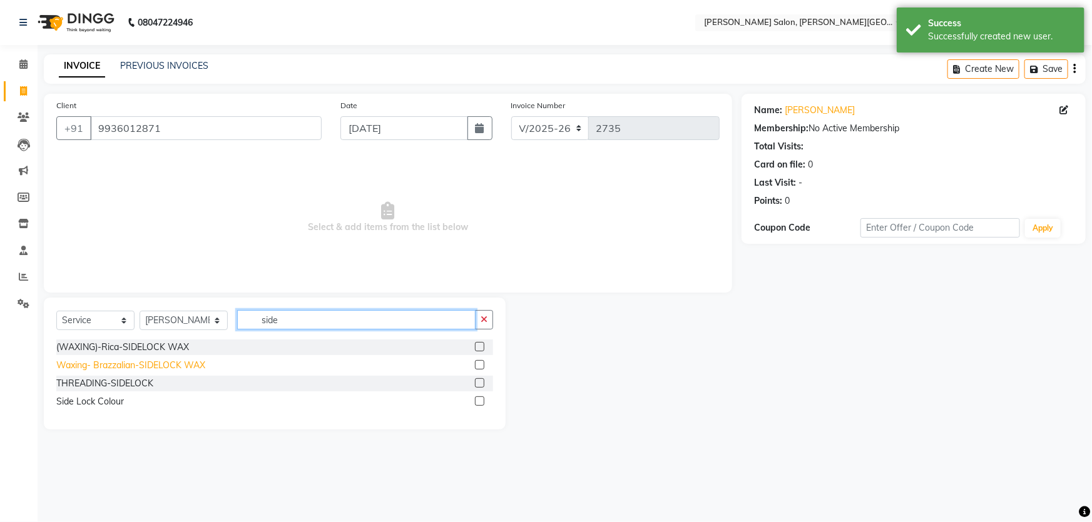
type input "side"
click at [155, 365] on div "Waxing- Brazzalian-SIDELOCK WAX" at bounding box center [130, 365] width 149 height 13
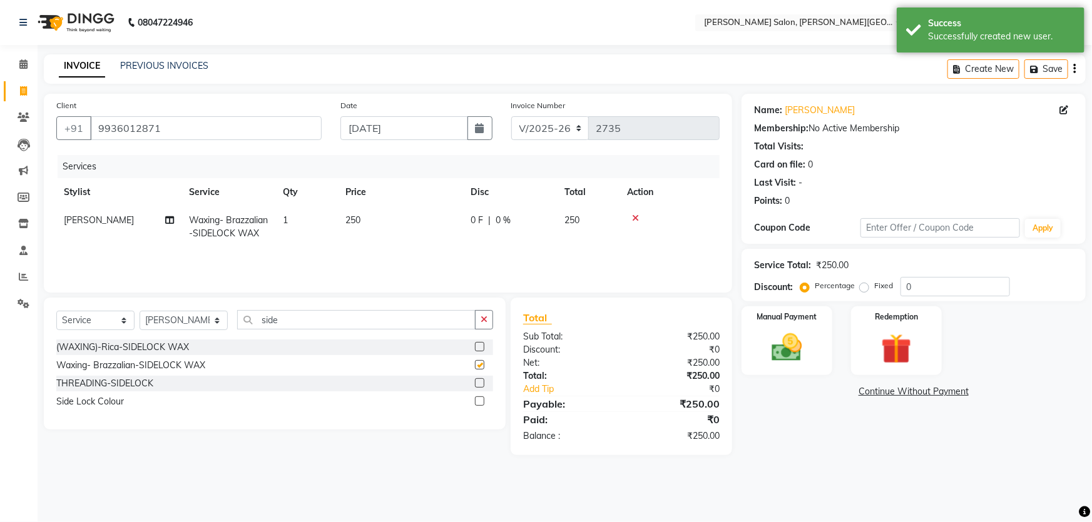
checkbox input "false"
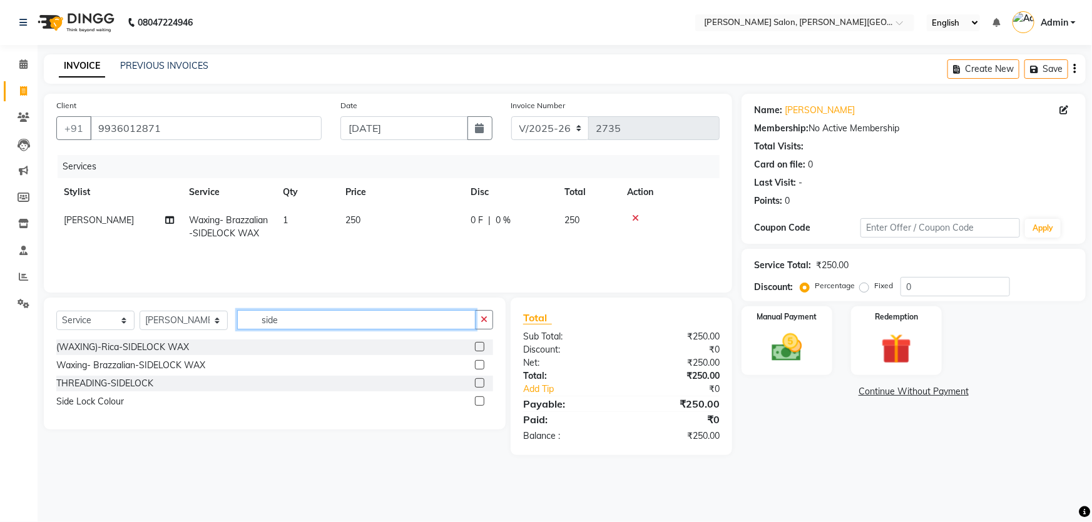
drag, startPoint x: 305, startPoint y: 321, endPoint x: 218, endPoint y: 318, distance: 87.0
click at [221, 320] on div "Select Service Product Membership Package Voucher Prepaid Gift Card Select Styl…" at bounding box center [274, 324] width 437 height 29
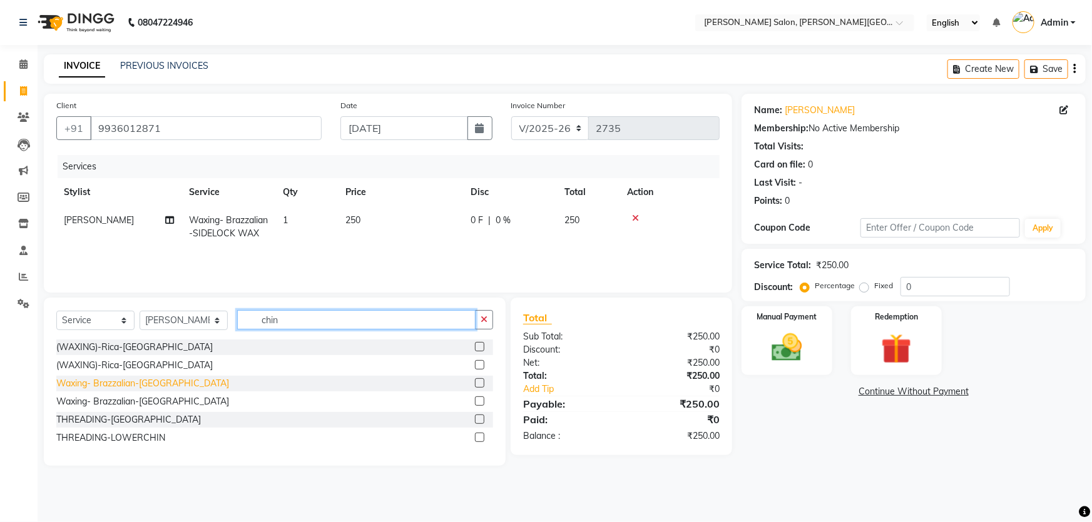
type input "chin"
click at [136, 380] on div "Waxing- Brazzalian-[GEOGRAPHIC_DATA]" at bounding box center [142, 383] width 173 height 13
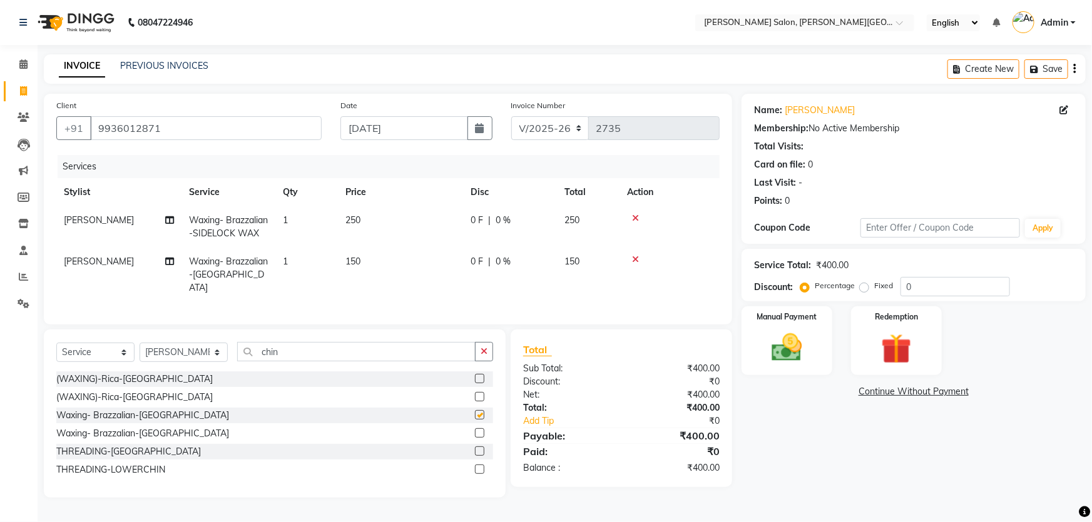
checkbox input "false"
drag, startPoint x: 299, startPoint y: 348, endPoint x: 188, endPoint y: 353, distance: 111.5
click at [187, 352] on div "Select Service Product Membership Package Voucher Prepaid Gift Card Select Styl…" at bounding box center [274, 356] width 437 height 29
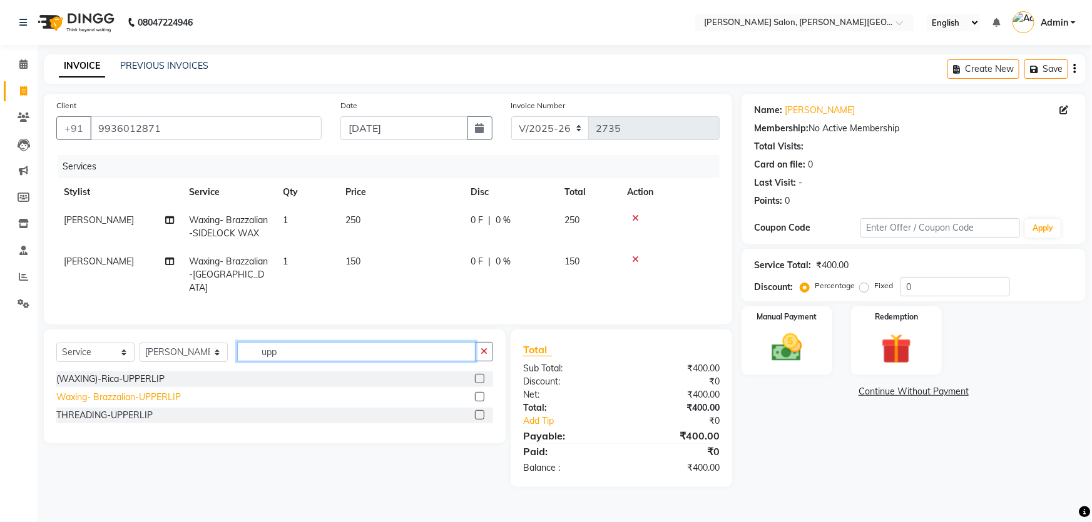
type input "upp"
click at [138, 391] on div "Waxing- Brazzalian-UPPERLIP" at bounding box center [118, 397] width 124 height 13
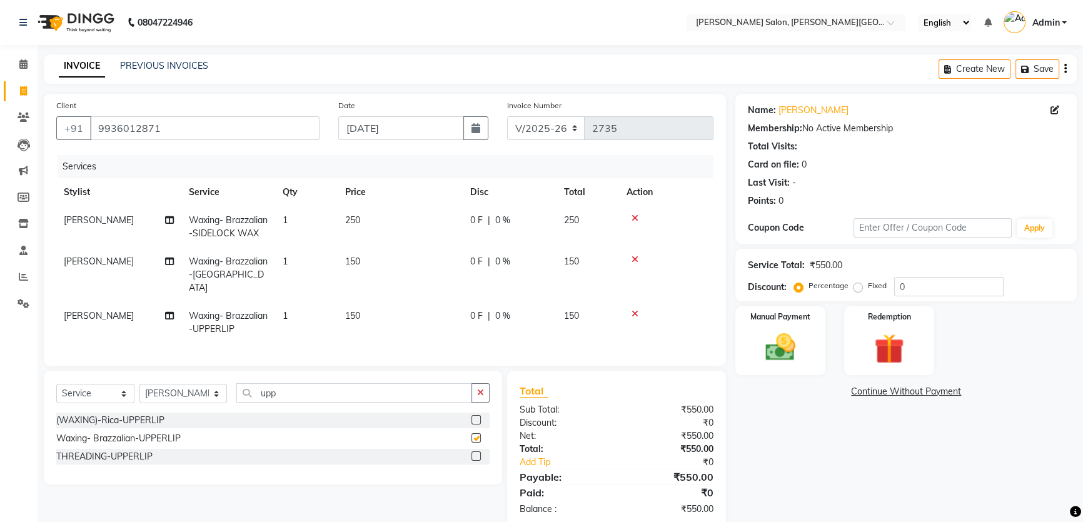
checkbox input "false"
drag, startPoint x: 236, startPoint y: 393, endPoint x: 184, endPoint y: 389, distance: 52.7
click at [184, 389] on div "Select Service Product Membership Package Voucher Prepaid Gift Card Select Styl…" at bounding box center [273, 397] width 434 height 29
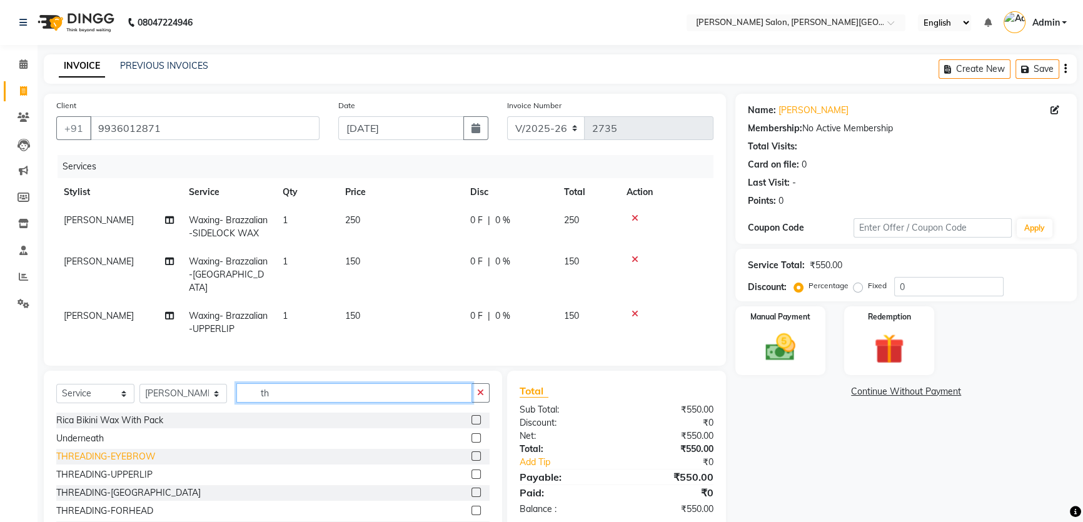
type input "th"
click at [139, 452] on div "THREADING-EYEBROW" at bounding box center [105, 456] width 99 height 13
checkbox input "false"
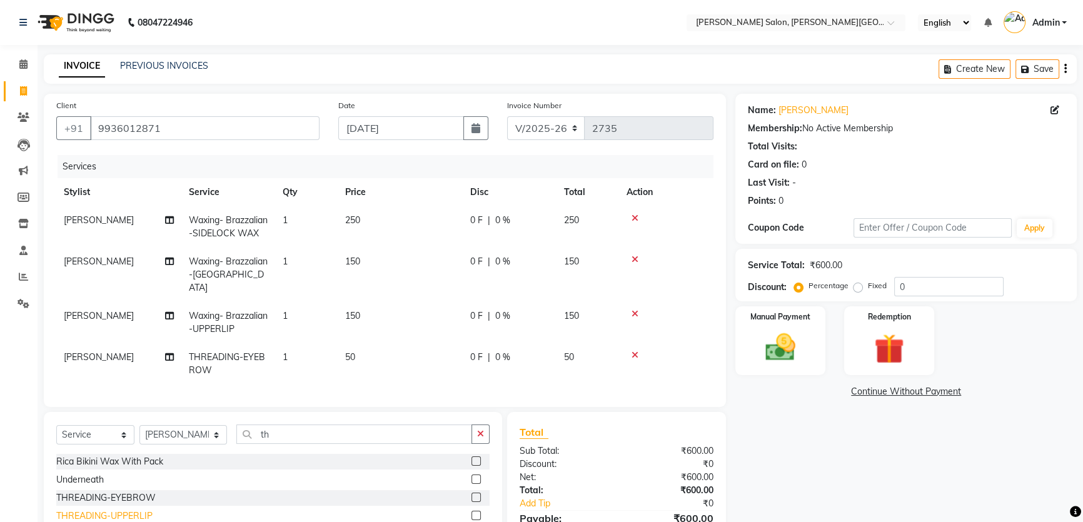
click at [133, 510] on div "THREADING-UPPERLIP" at bounding box center [104, 516] width 96 height 13
checkbox input "false"
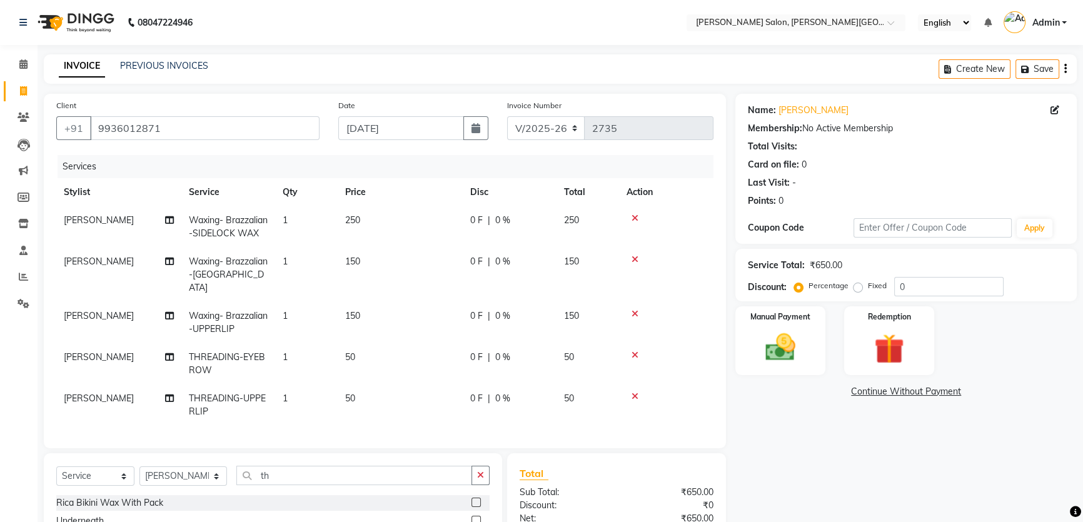
scroll to position [129, 0]
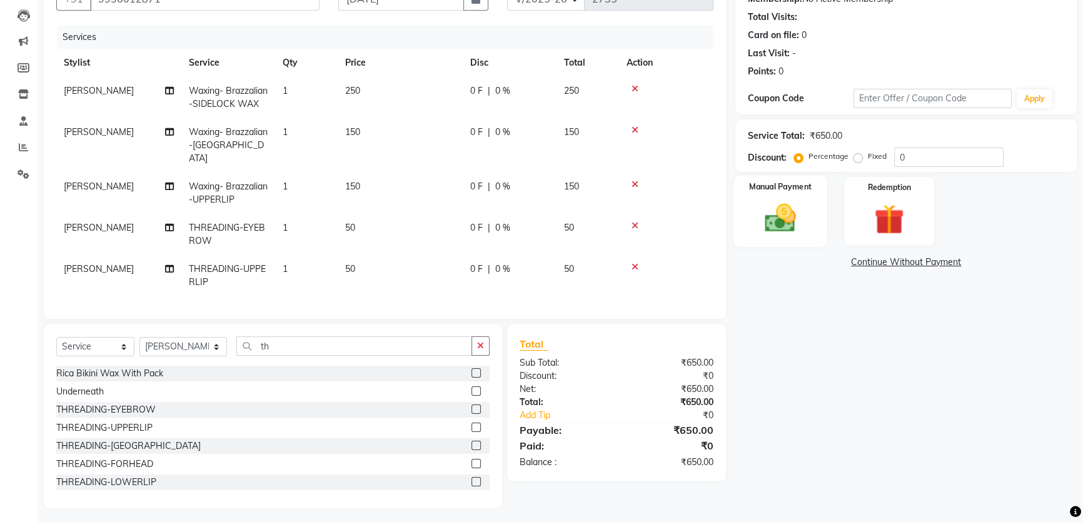
click at [749, 220] on div "Manual Payment" at bounding box center [781, 211] width 94 height 71
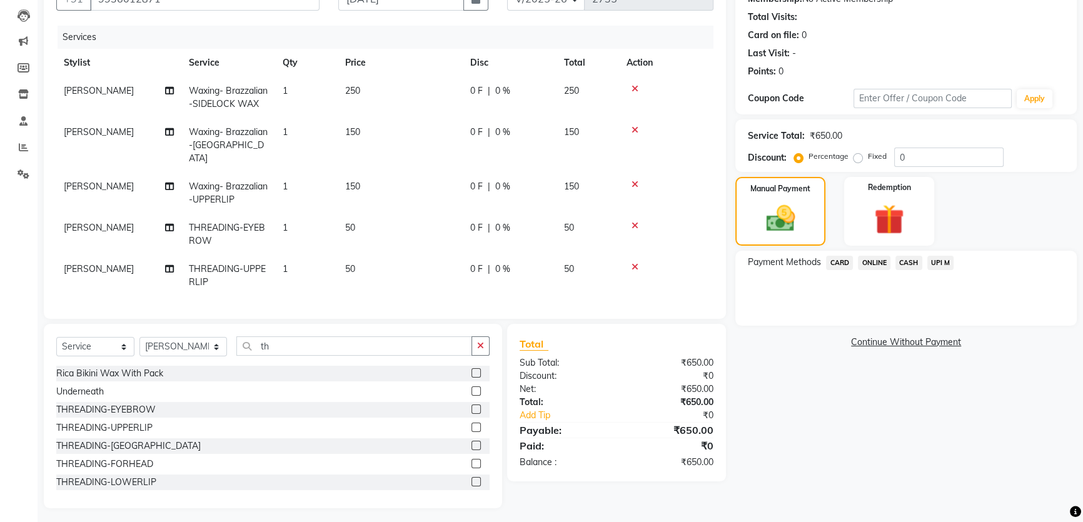
click at [911, 265] on span "CASH" at bounding box center [909, 263] width 27 height 14
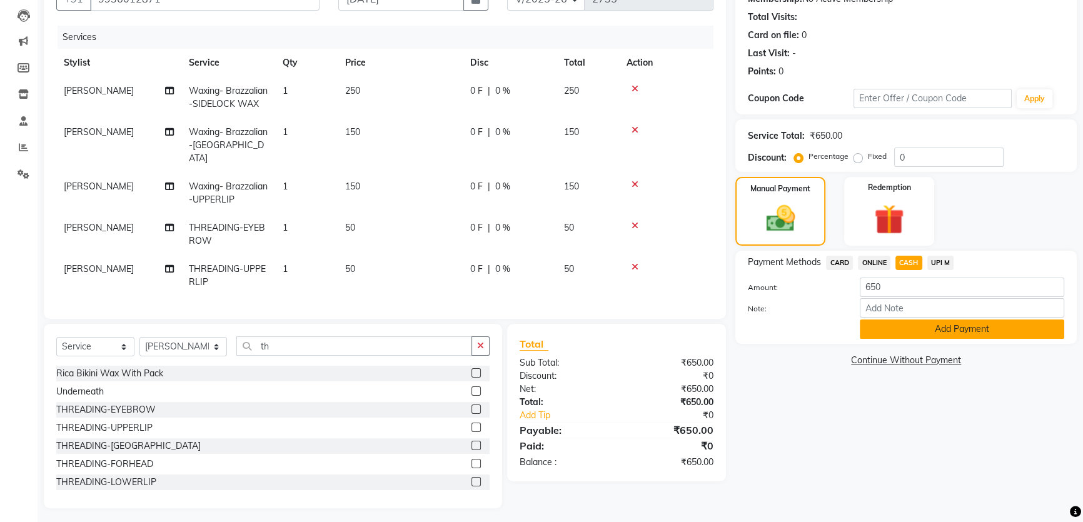
click at [940, 322] on button "Add Payment" at bounding box center [962, 329] width 205 height 19
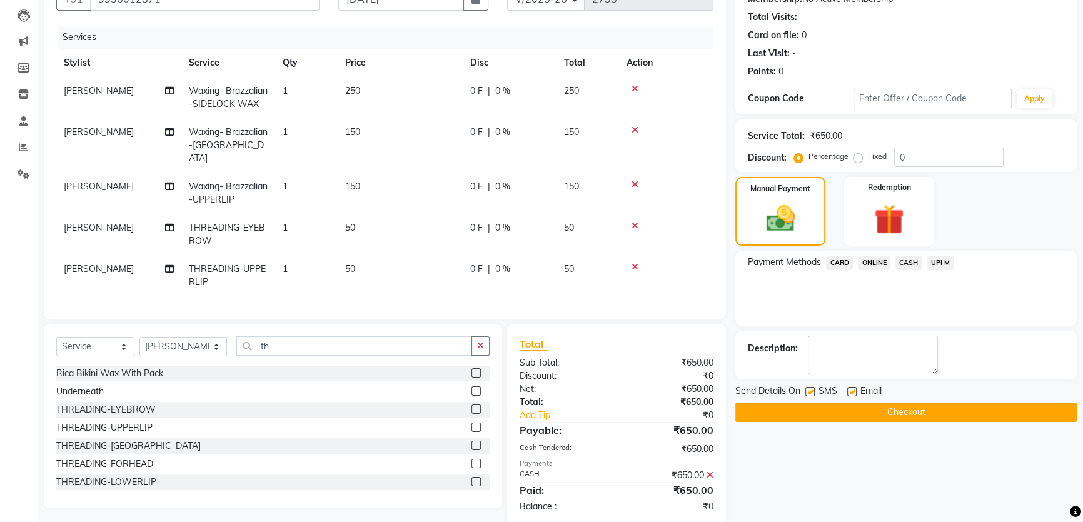
click at [915, 417] on button "Checkout" at bounding box center [907, 412] width 342 height 19
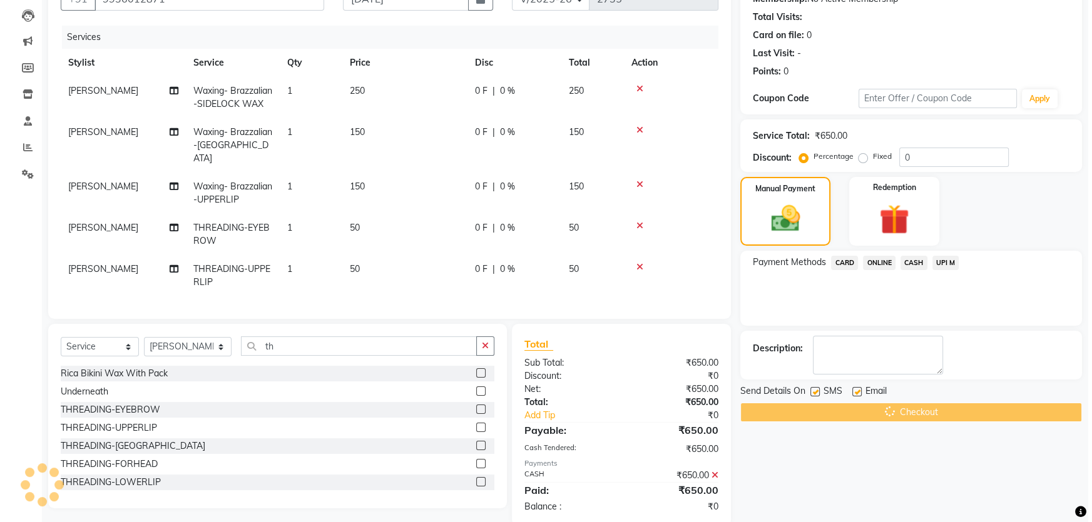
scroll to position [0, 0]
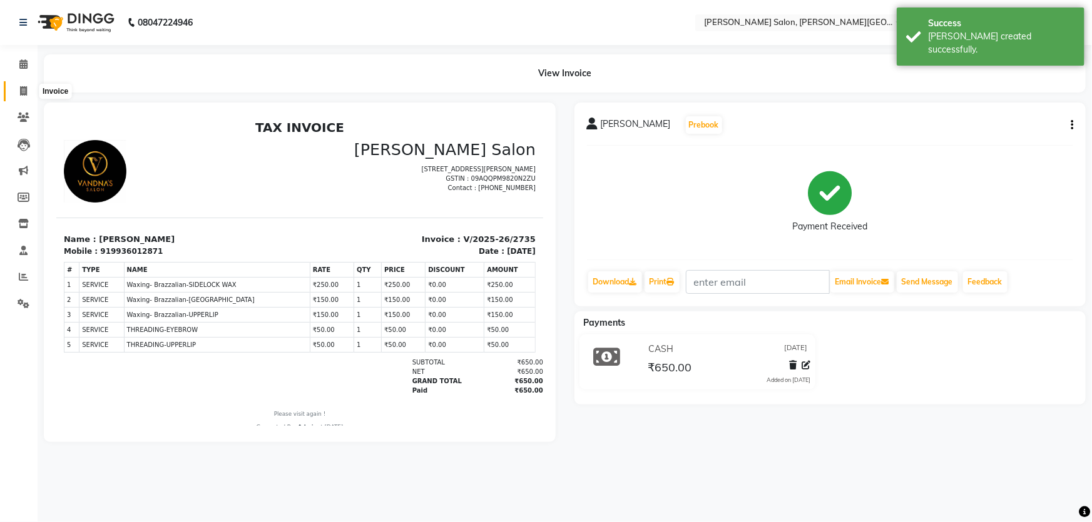
click at [18, 87] on span at bounding box center [24, 91] width 22 height 14
select select "service"
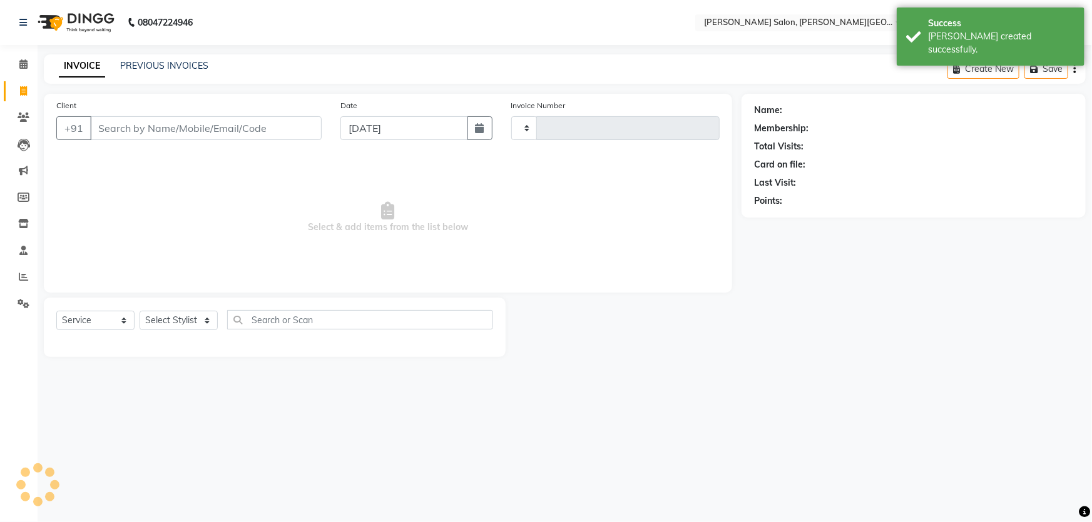
type input "2736"
select select "4122"
paste input "8052009999"
type input "8052009999"
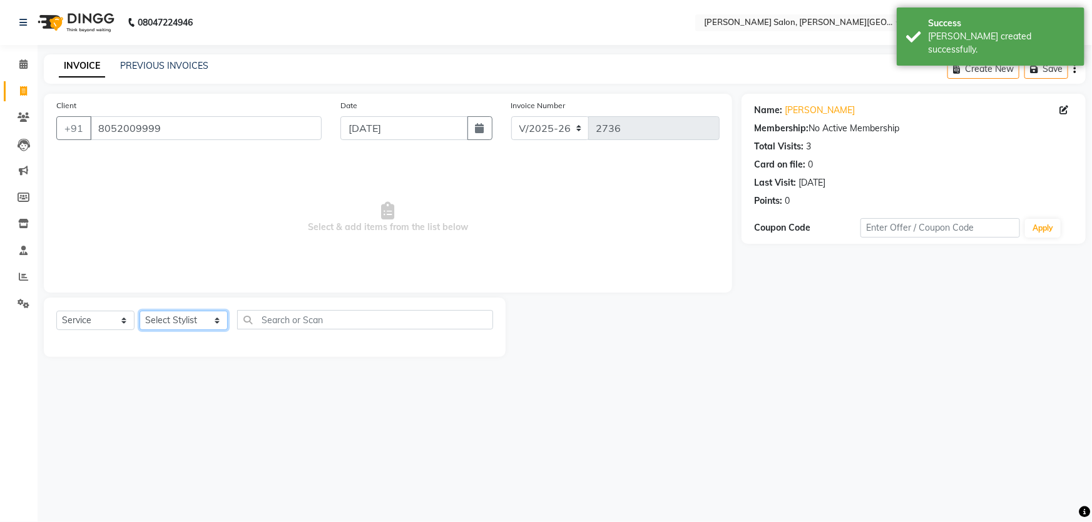
click at [180, 315] on select "Select Stylist [PERSON_NAME] [PERSON_NAME] [PERSON_NAME] [PERSON_NAME] [PERSON_…" at bounding box center [184, 320] width 88 height 19
select select "85107"
click at [140, 311] on select "Select Stylist [PERSON_NAME] [PERSON_NAME] [PERSON_NAME] [PERSON_NAME] [PERSON_…" at bounding box center [184, 320] width 88 height 19
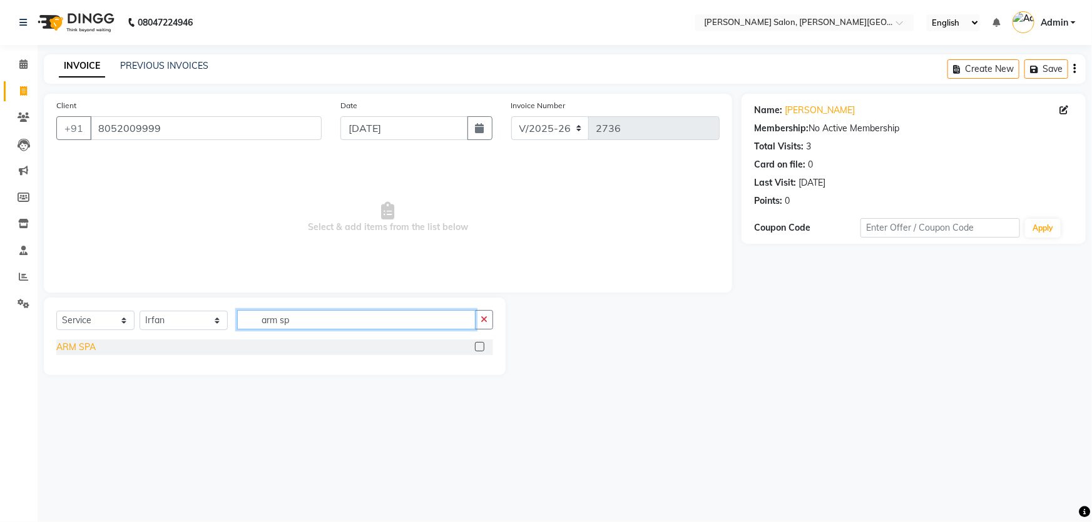
type input "arm sp"
click at [74, 347] on div "ARM SPA" at bounding box center [75, 347] width 39 height 13
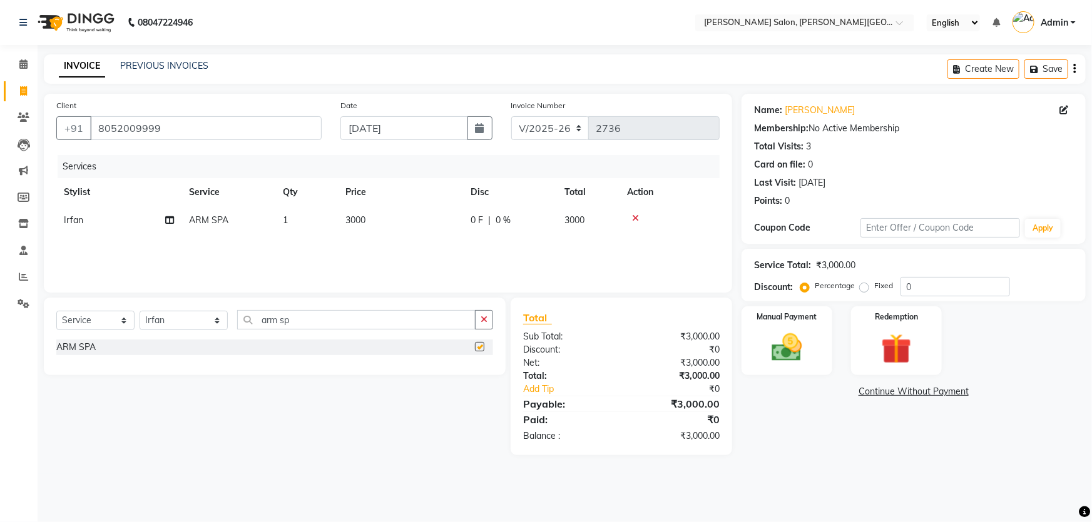
checkbox input "false"
click at [803, 342] on img at bounding box center [786, 348] width 51 height 36
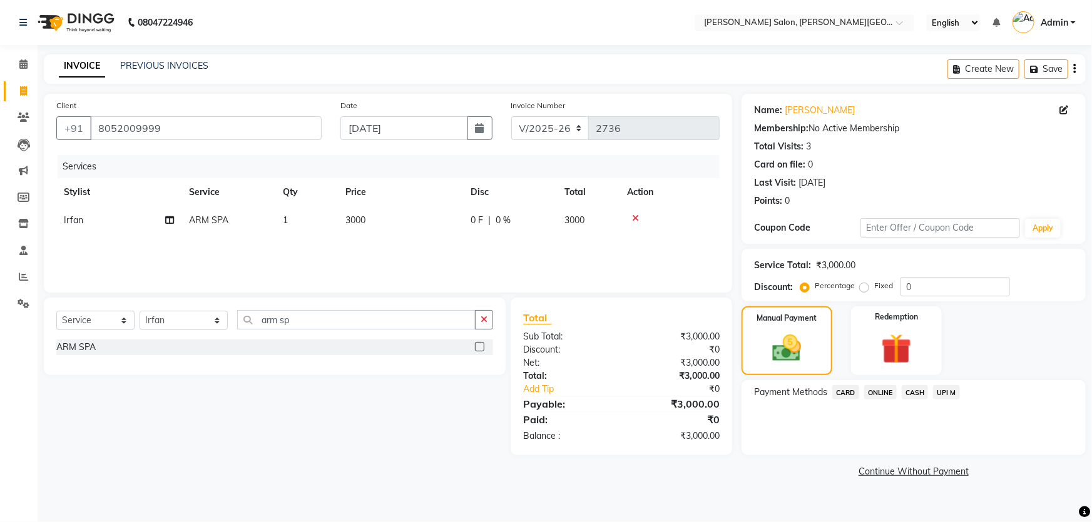
click at [907, 390] on span "CASH" at bounding box center [914, 392] width 27 height 14
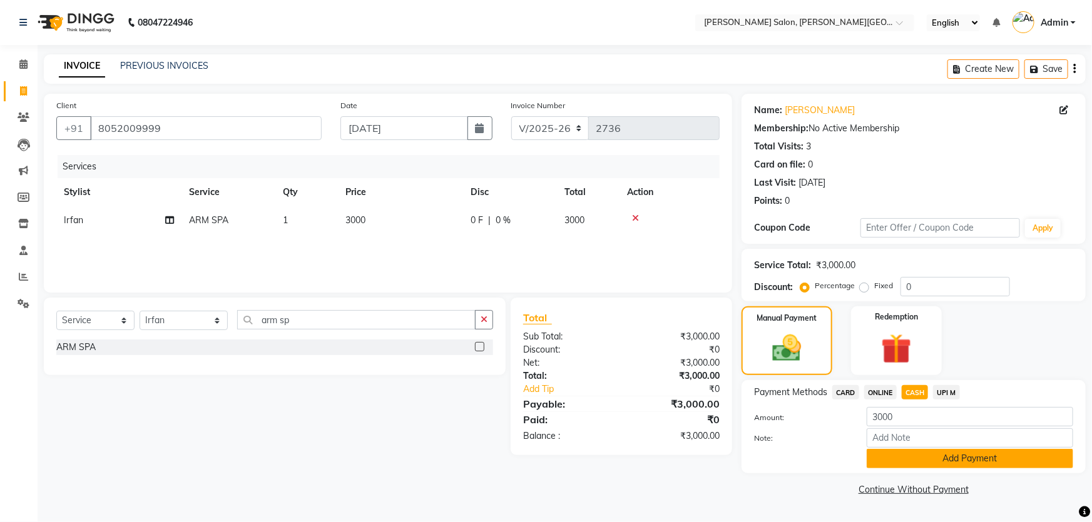
click at [928, 450] on button "Add Payment" at bounding box center [969, 458] width 206 height 19
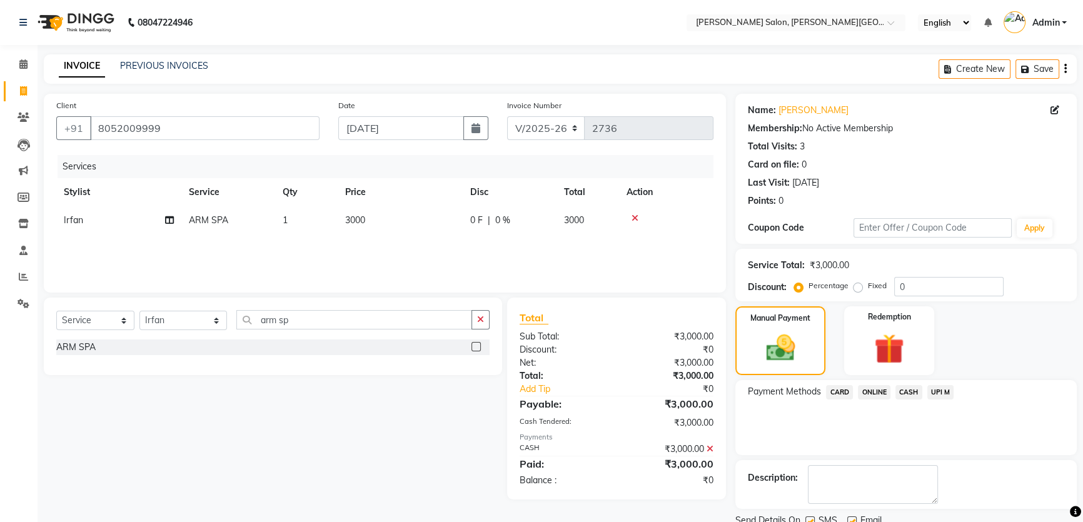
scroll to position [47, 0]
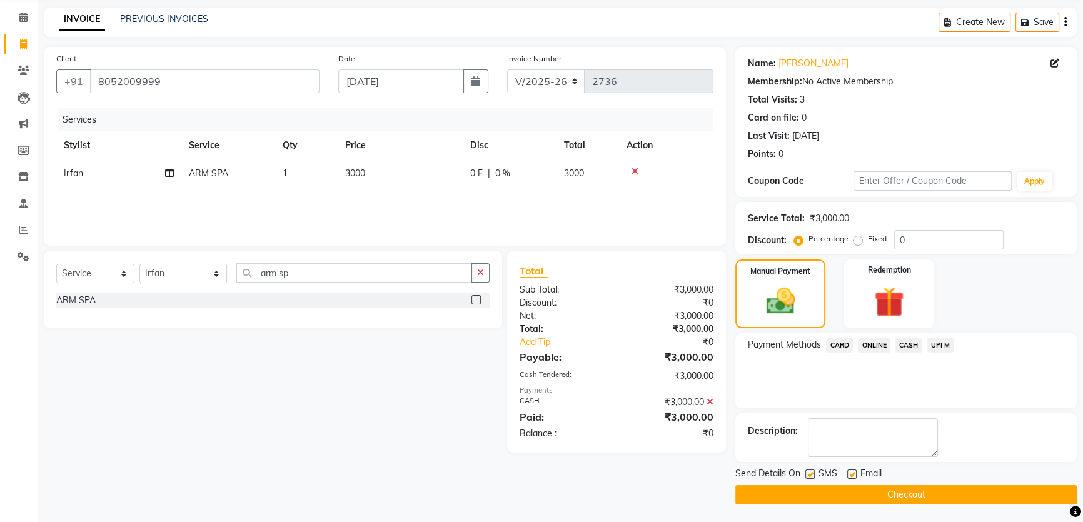
click at [936, 486] on button "Checkout" at bounding box center [907, 494] width 342 height 19
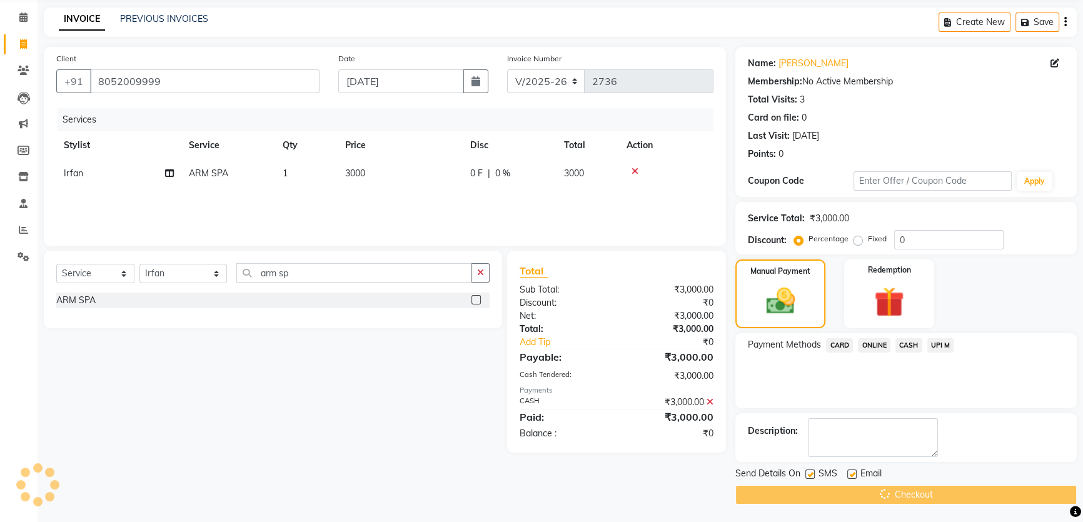
scroll to position [0, 0]
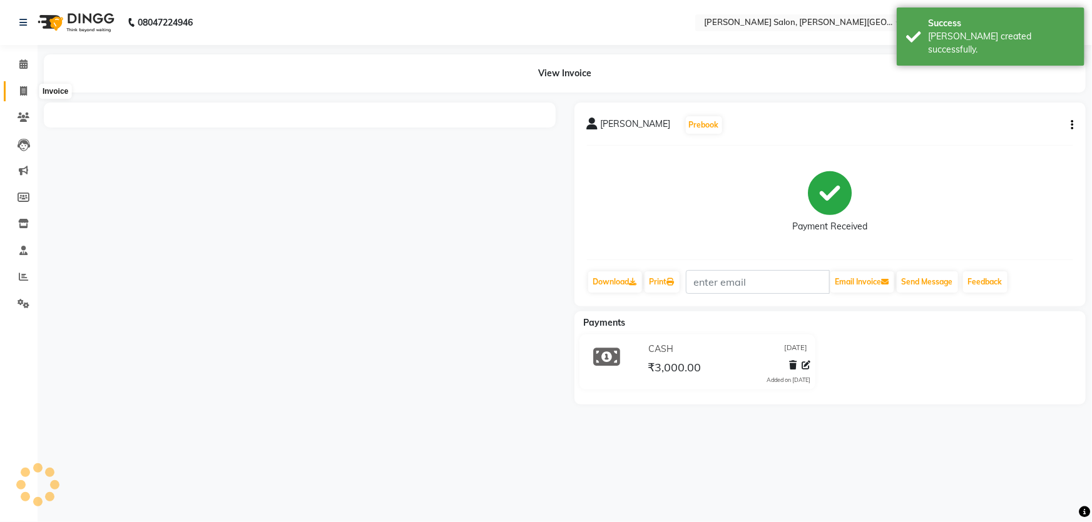
click at [24, 89] on icon at bounding box center [23, 90] width 7 height 9
select select "service"
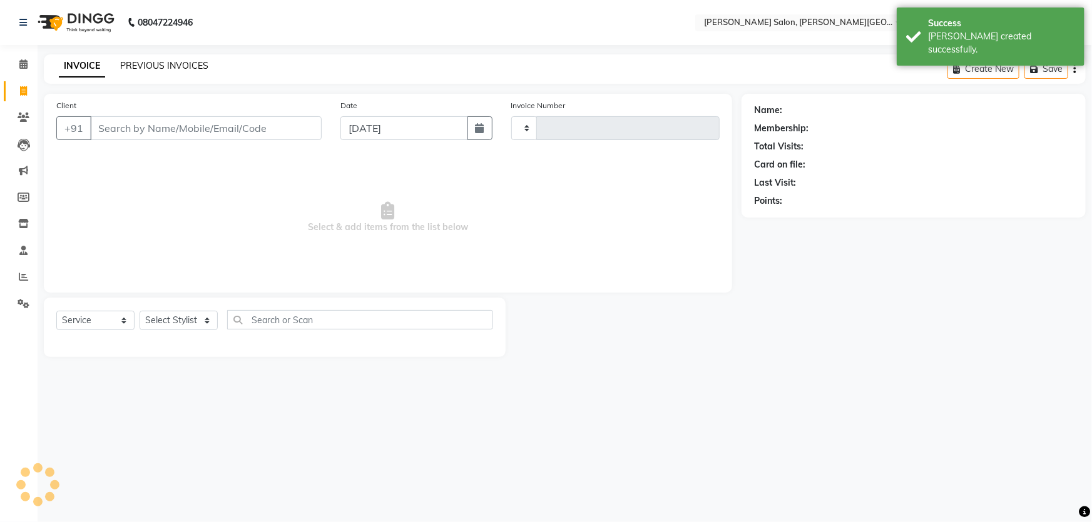
click at [168, 66] on link "PREVIOUS INVOICES" at bounding box center [164, 65] width 88 height 11
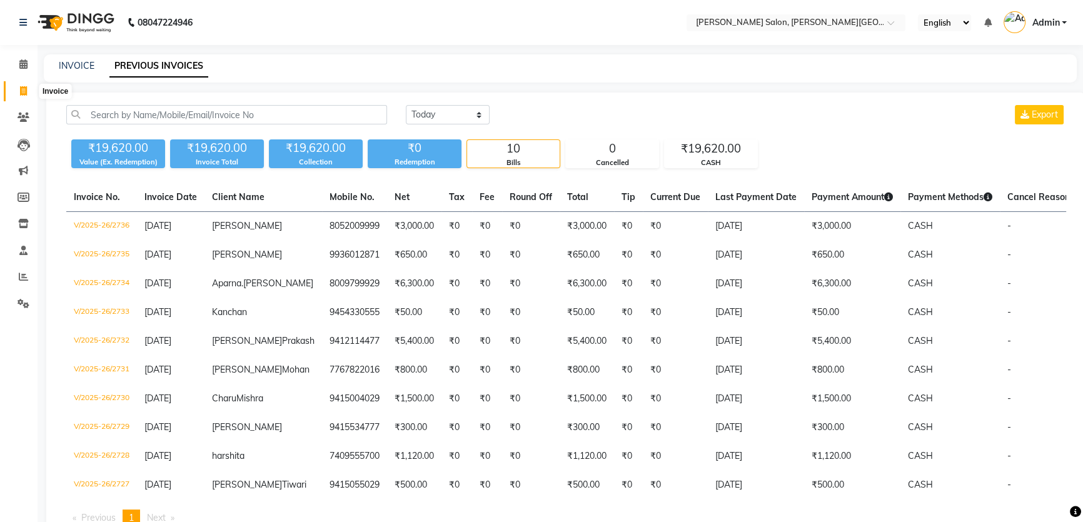
click at [21, 91] on icon at bounding box center [23, 90] width 7 height 9
select select "service"
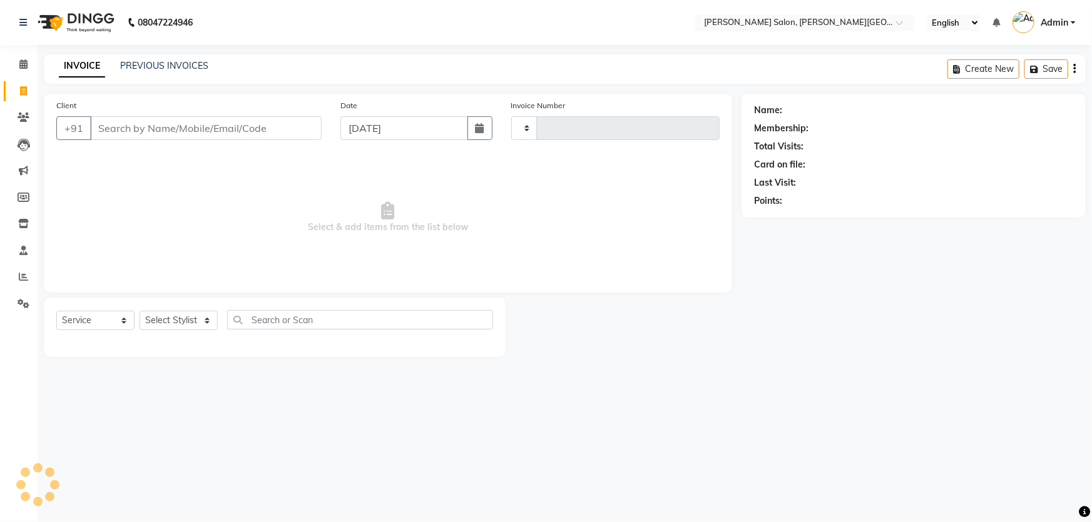
type input "2737"
select select "4122"
click at [22, 308] on icon at bounding box center [24, 303] width 12 height 9
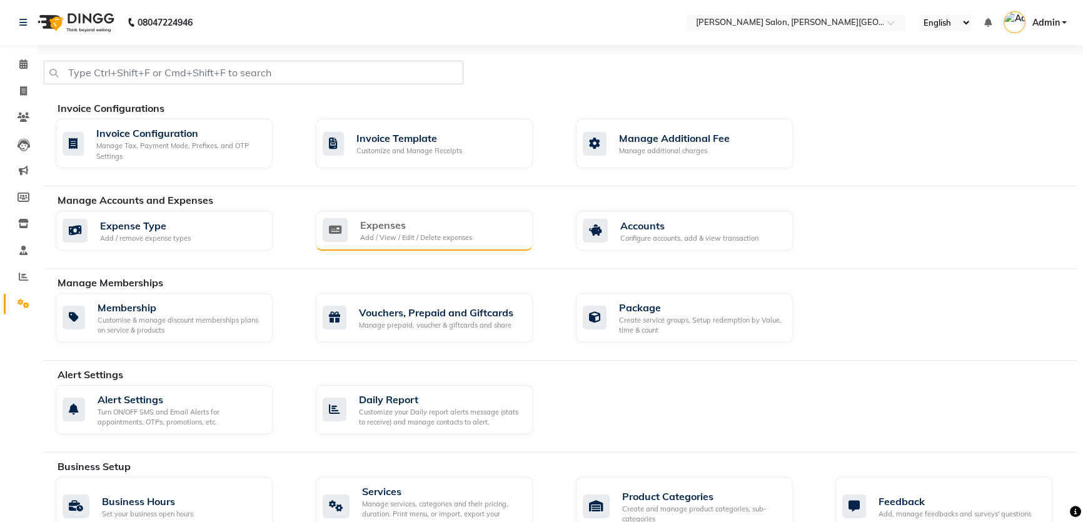
click at [464, 222] on div "Expenses" at bounding box center [416, 225] width 112 height 15
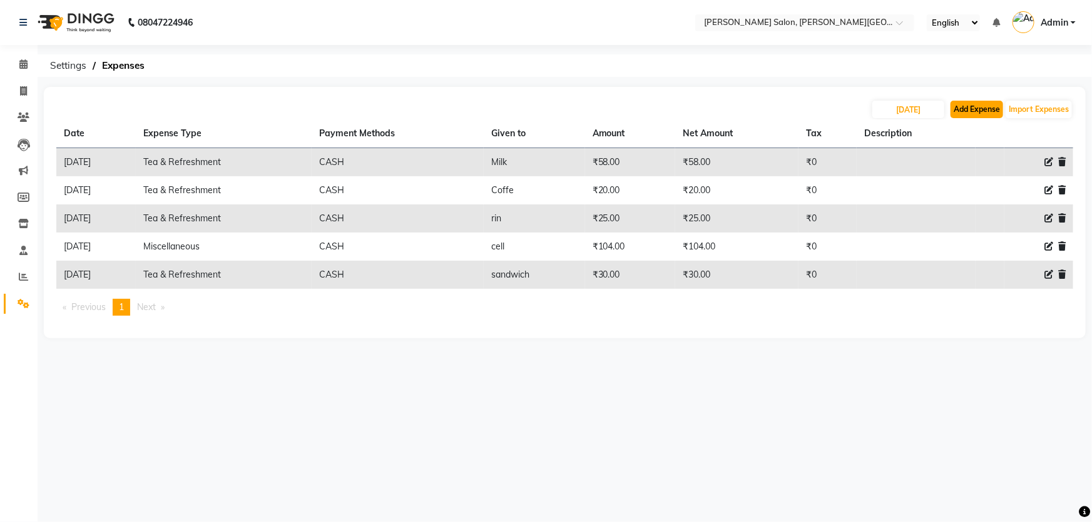
click at [993, 104] on button "Add Expense" at bounding box center [976, 110] width 53 height 18
select select "1"
select select "2930"
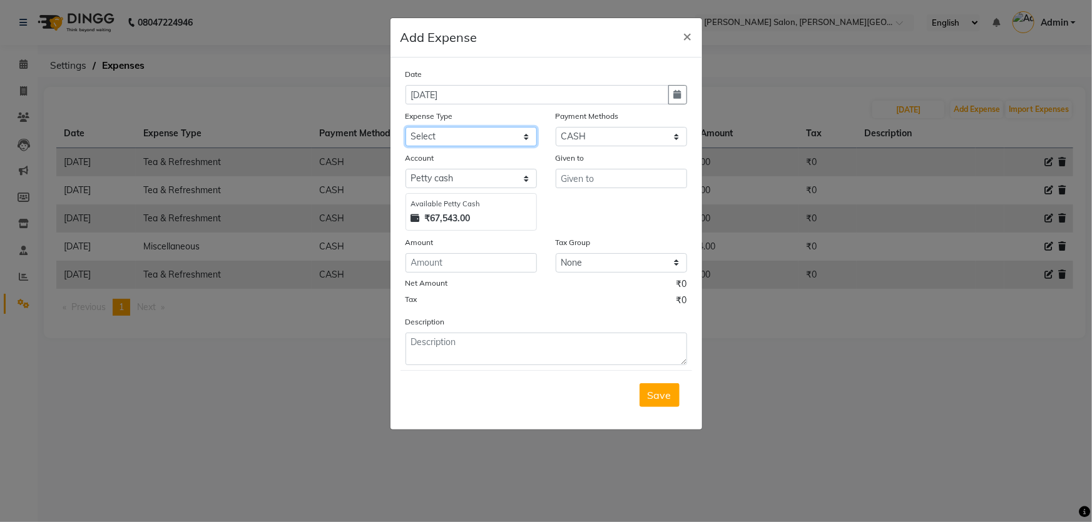
click at [462, 129] on select "Select Advance Salary Bank charges Card Expenses Car maintenance Cash transfer …" at bounding box center [470, 136] width 131 height 19
select select "4630"
click at [405, 128] on select "Select Advance Salary Bank charges Card Expenses Car maintenance Cash transfer …" at bounding box center [470, 136] width 131 height 19
click at [494, 206] on div "Account Select [PERSON_NAME] cash Default account Available [PERSON_NAME] Cash …" at bounding box center [546, 190] width 300 height 79
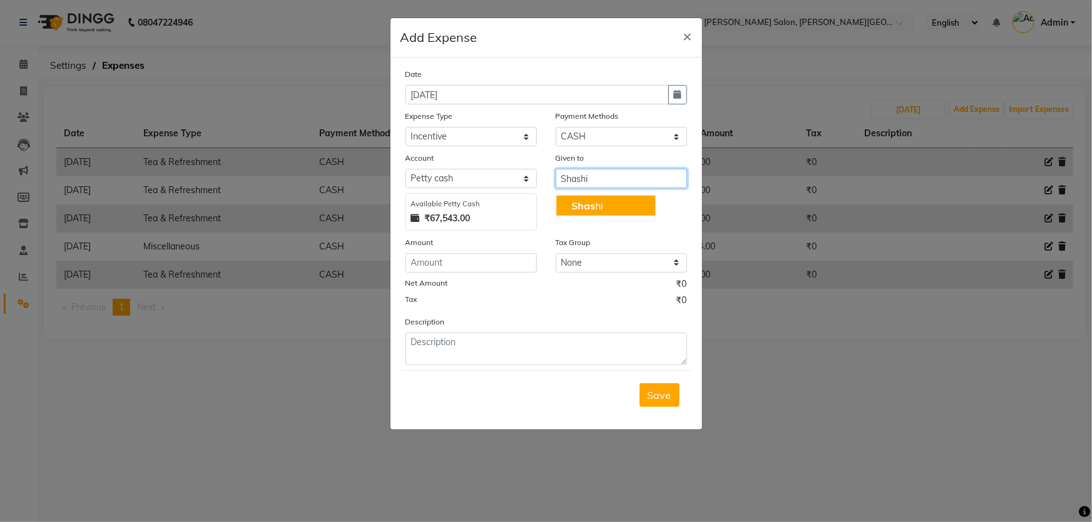
type input "Shashi"
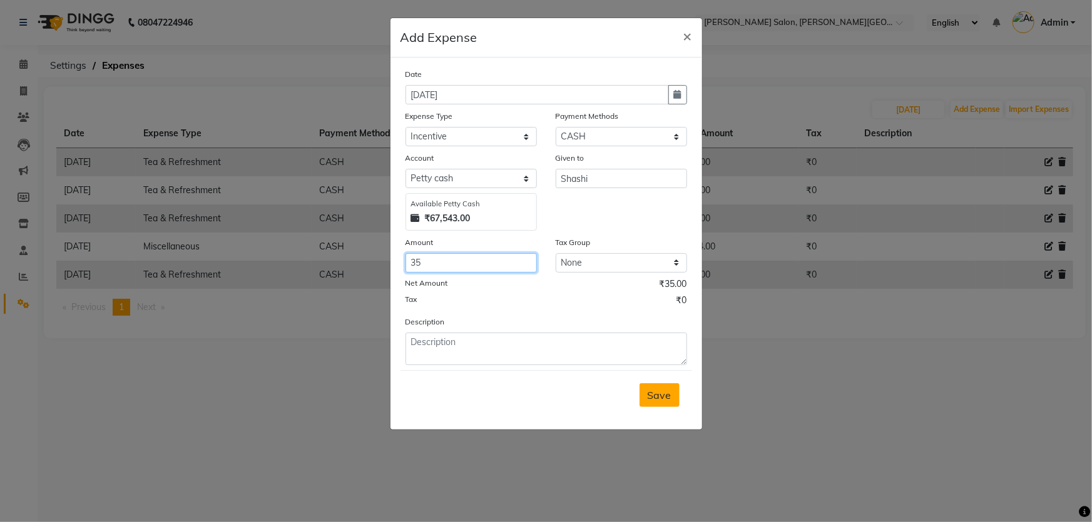
type input "35"
click at [660, 391] on span "Save" at bounding box center [659, 395] width 24 height 13
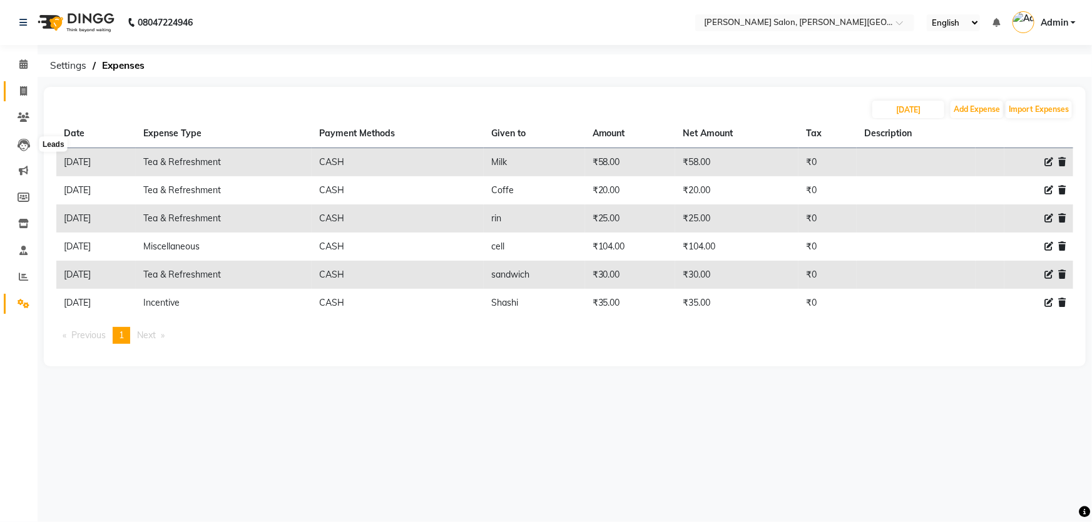
click at [26, 98] on span at bounding box center [24, 91] width 22 height 14
select select "service"
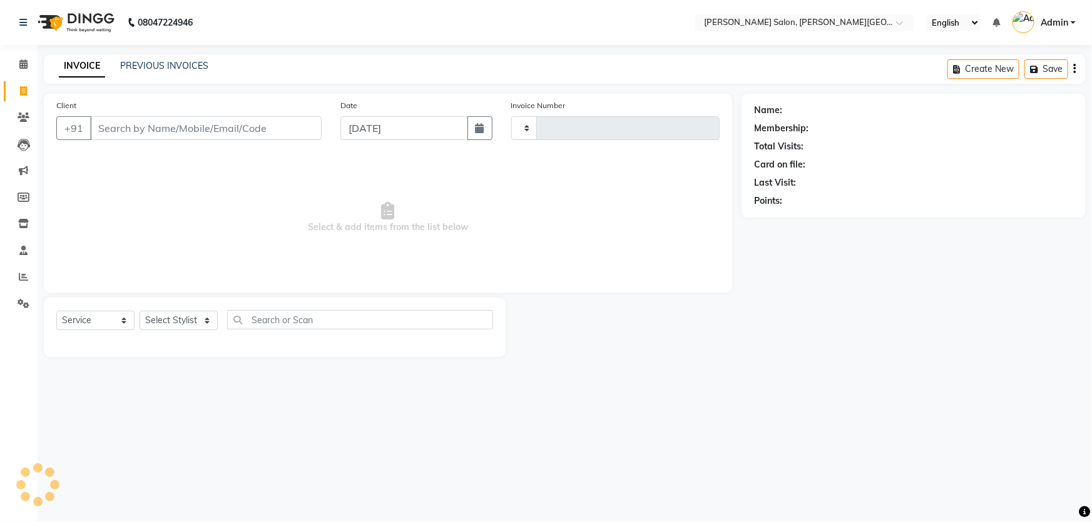
type input "2737"
select select "4122"
click at [154, 64] on link "PREVIOUS INVOICES" at bounding box center [164, 65] width 88 height 11
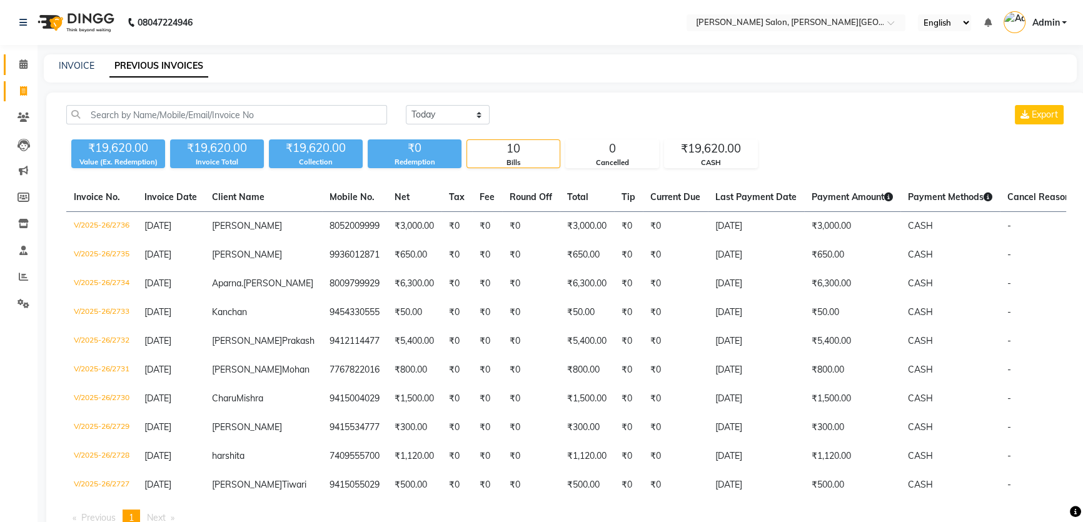
click at [16, 71] on link "Calendar" at bounding box center [19, 64] width 30 height 21
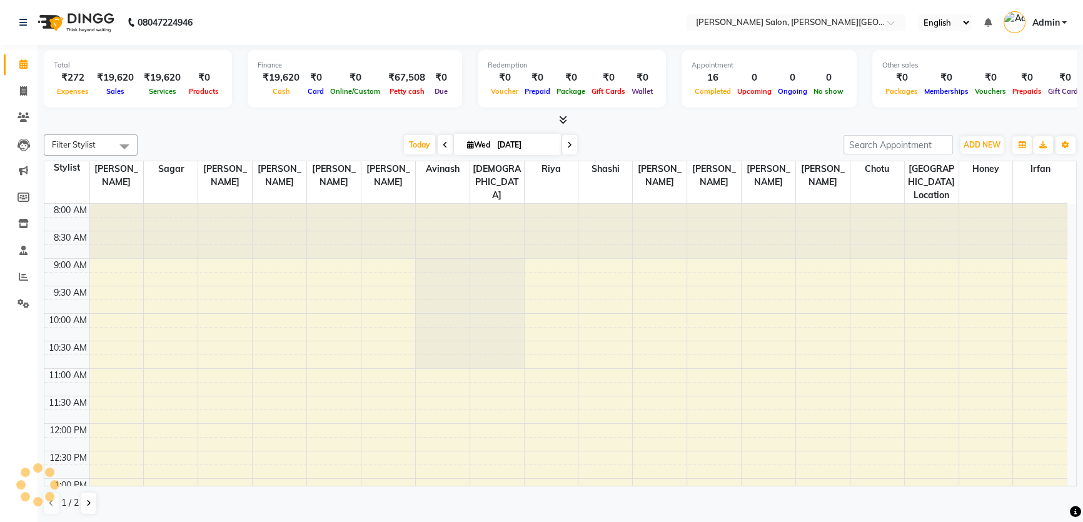
scroll to position [393, 0]
